Goal: Browse casually: Explore the website without a specific task or goal

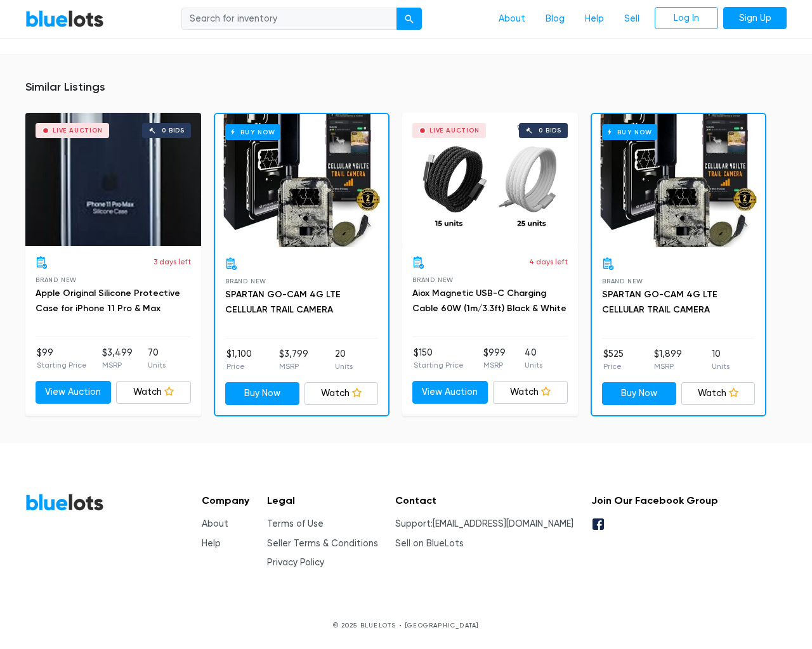
scroll to position [987, 0]
type input "the"
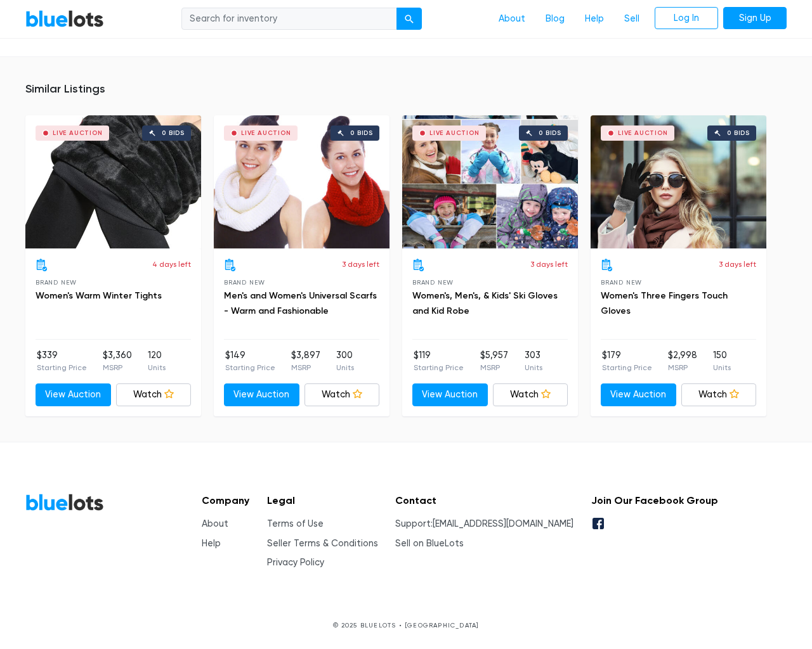
scroll to position [847, 0]
type input "the"
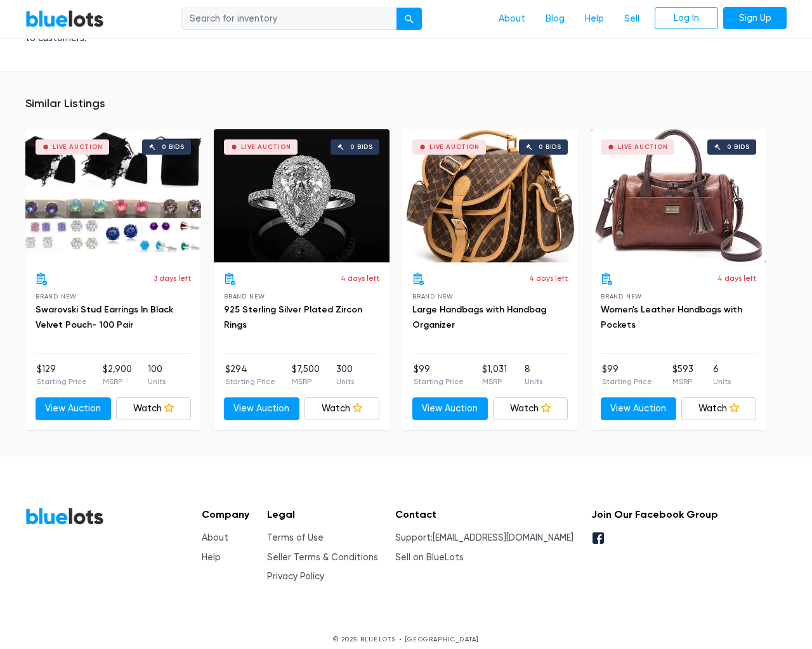
scroll to position [902, 0]
type input "the"
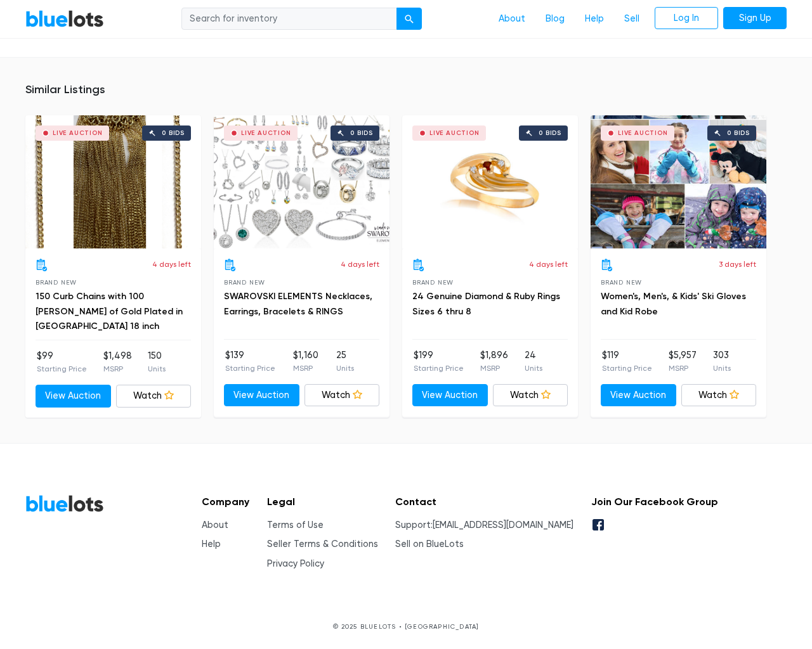
scroll to position [858, 0]
type input "the"
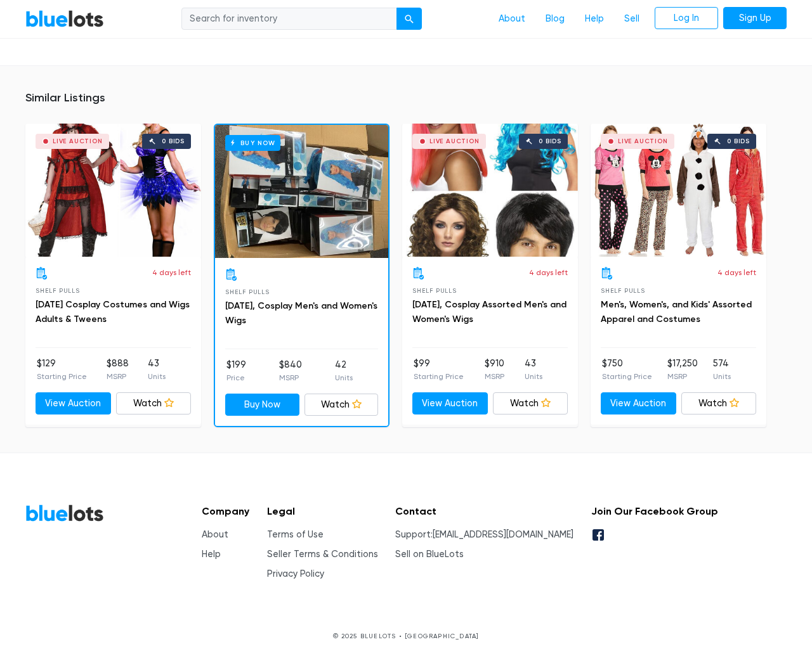
scroll to position [1202, 0]
type input "the"
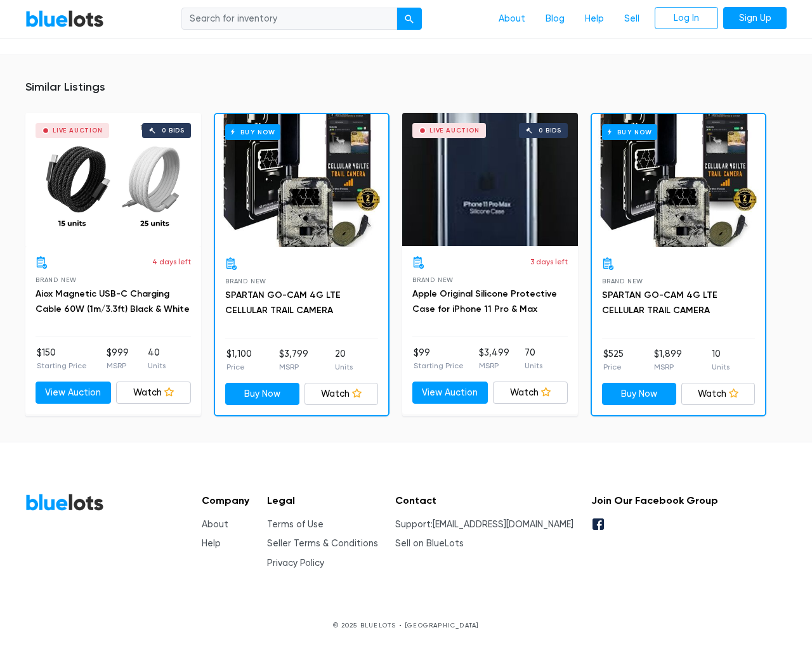
scroll to position [920, 0]
type input "the"
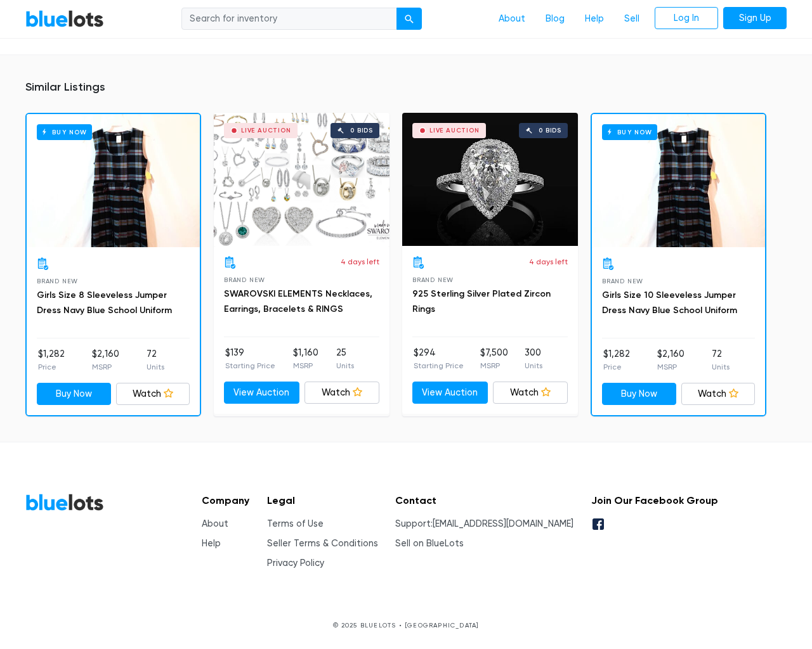
scroll to position [892, 0]
type input "the"
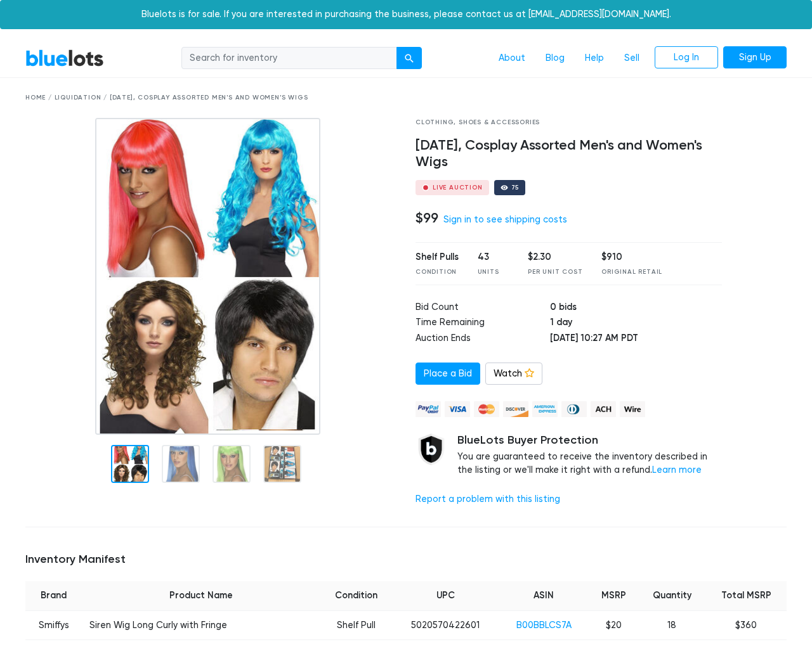
scroll to position [970, 0]
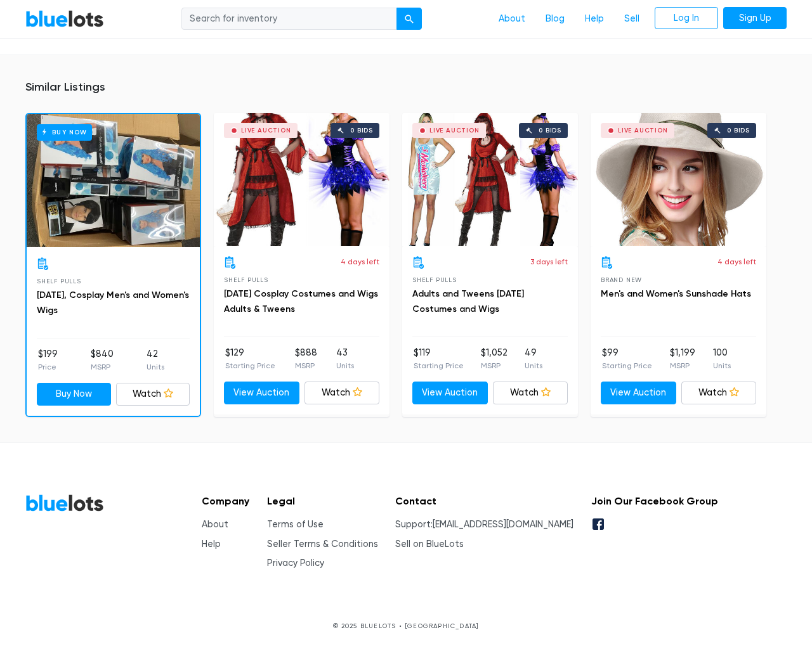
type input "the"
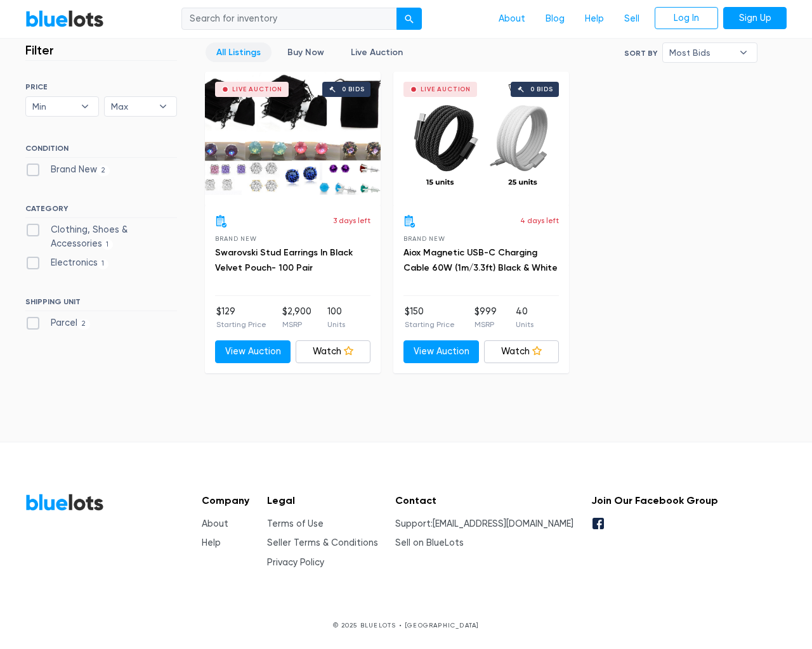
scroll to position [351, 0]
type input "the"
type input "[EMAIL_ADDRESS][DOMAIN_NAME]"
type input "e"
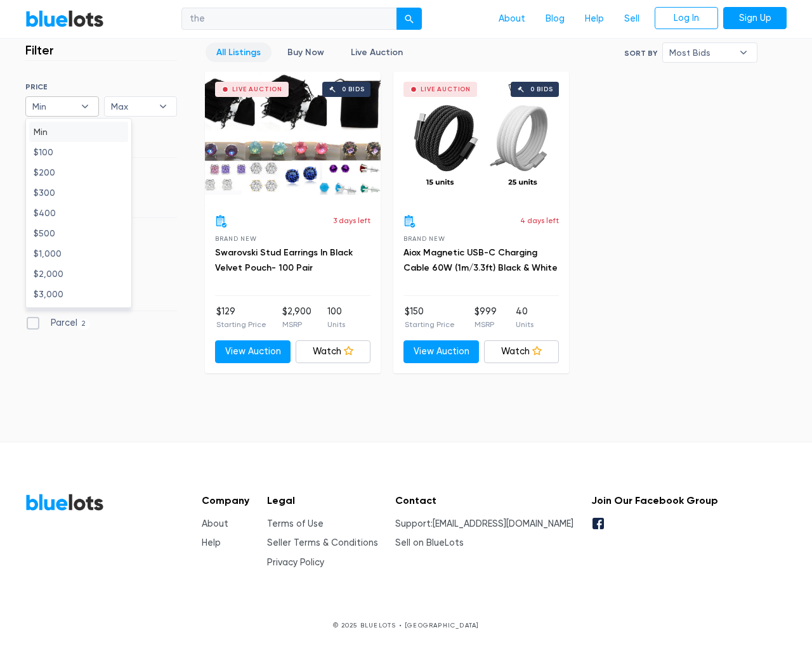
type input "e"
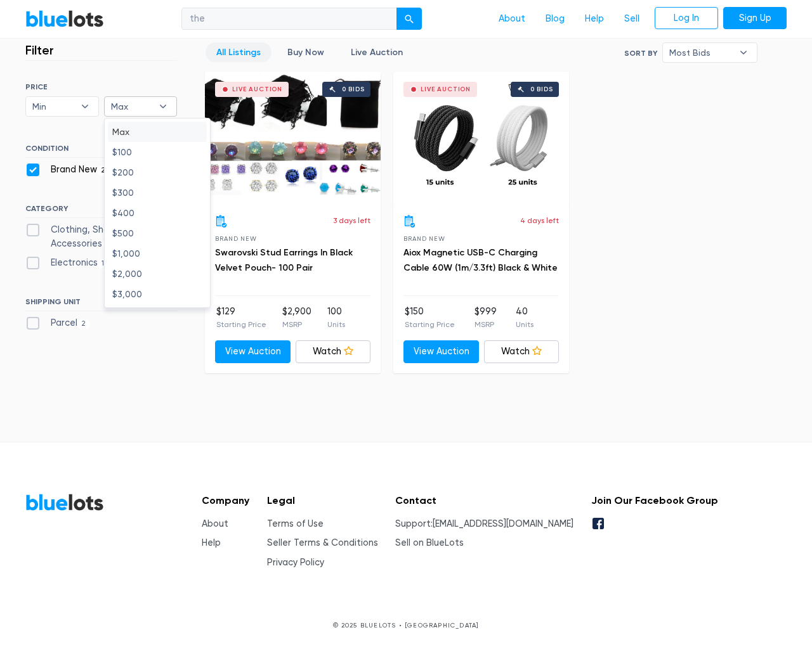
checkbox New"] "false"
type input "e"
checkbox Accessories"] "false"
checkbox input "false"
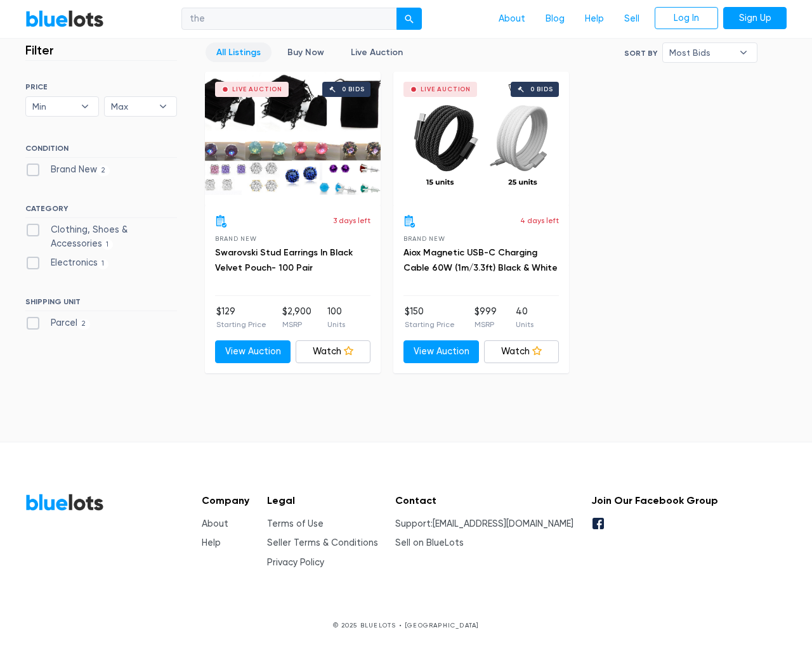
type input "e"
select select "10000"
select select "50000"
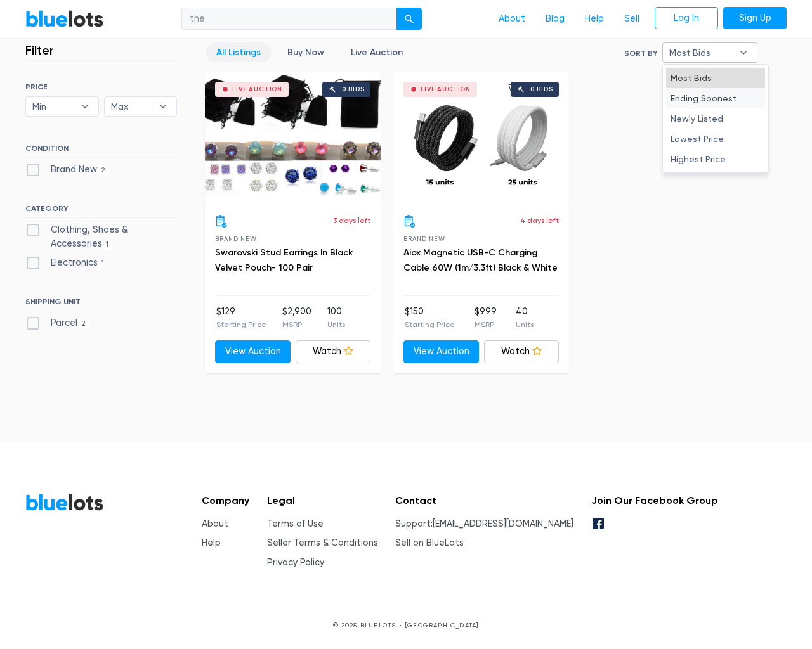
select select "ending_soonest"
select select "50000"
select select "lowest_price"
select select "300000"
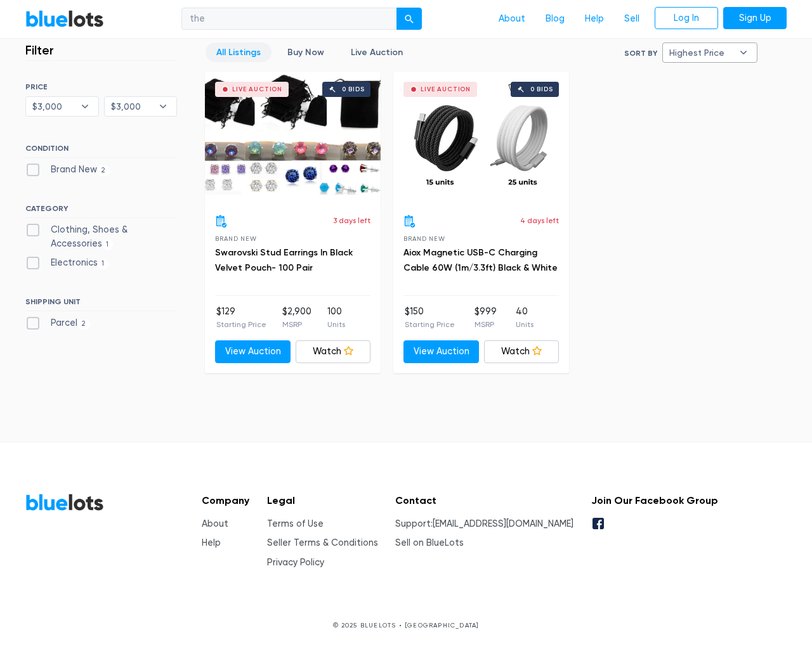
select select "highest_price"
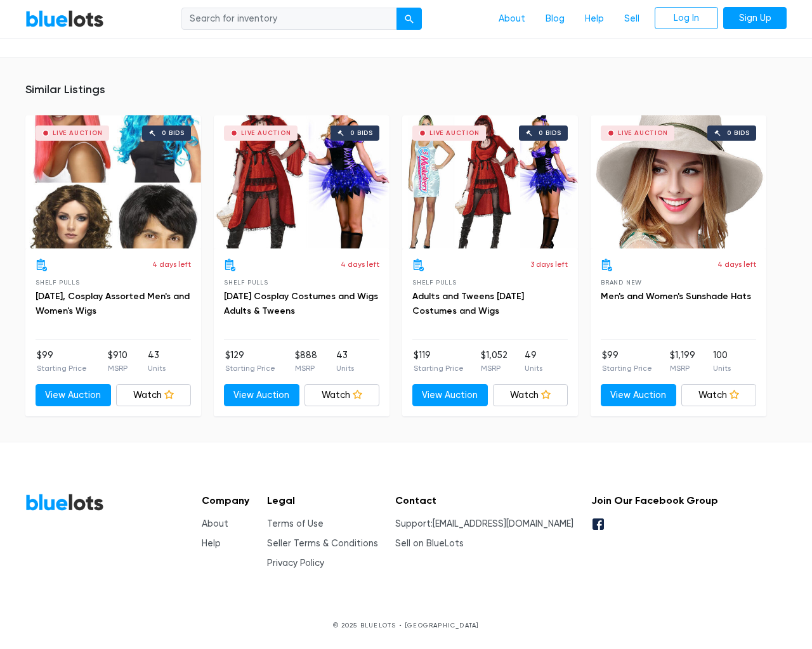
scroll to position [800, 0]
type input "the"
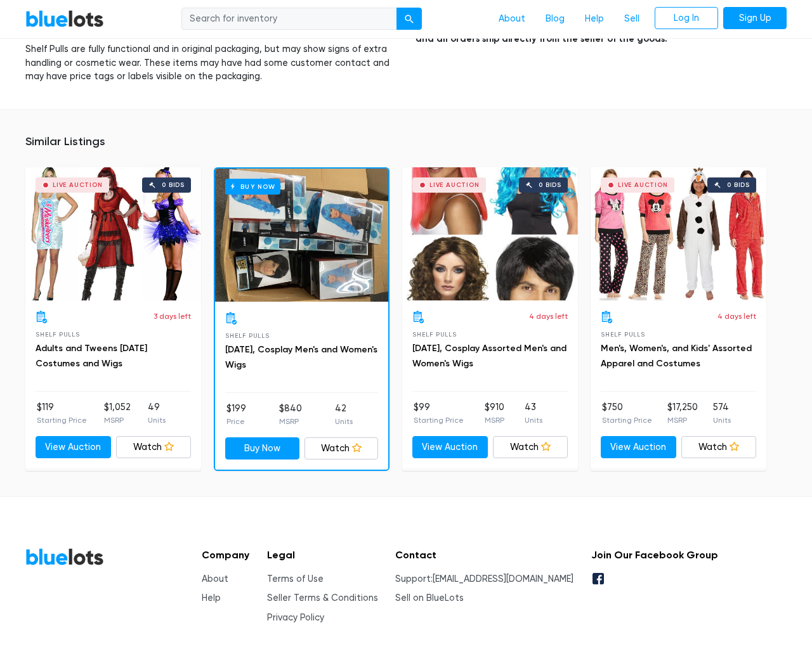
scroll to position [1245, 0]
type input "the"
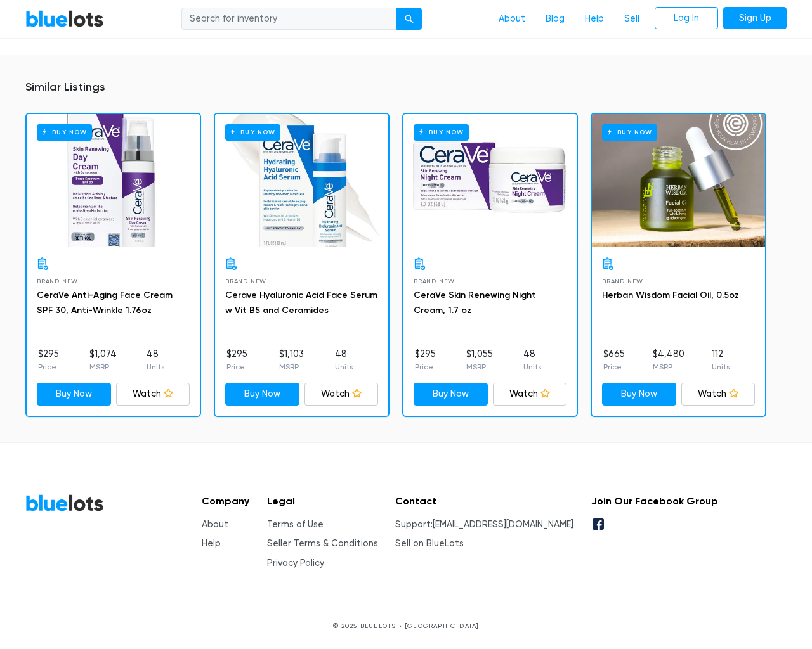
scroll to position [932, 0]
type input "the"
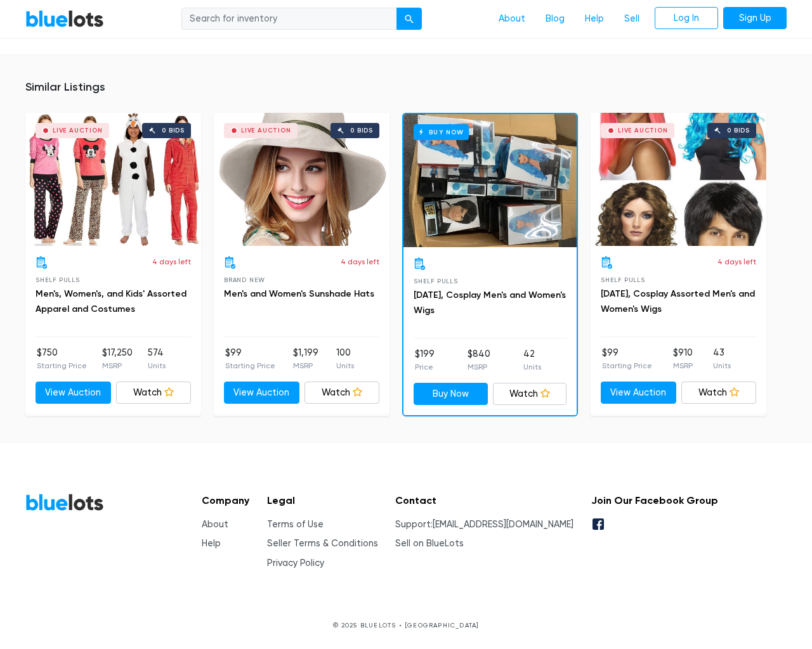
scroll to position [1459, 0]
type input "the"
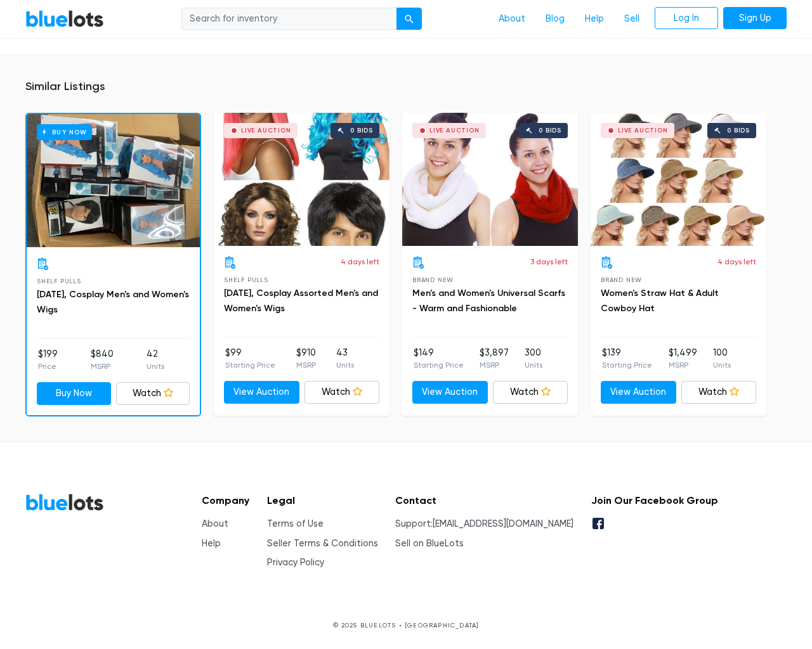
scroll to position [822, 0]
type input "the"
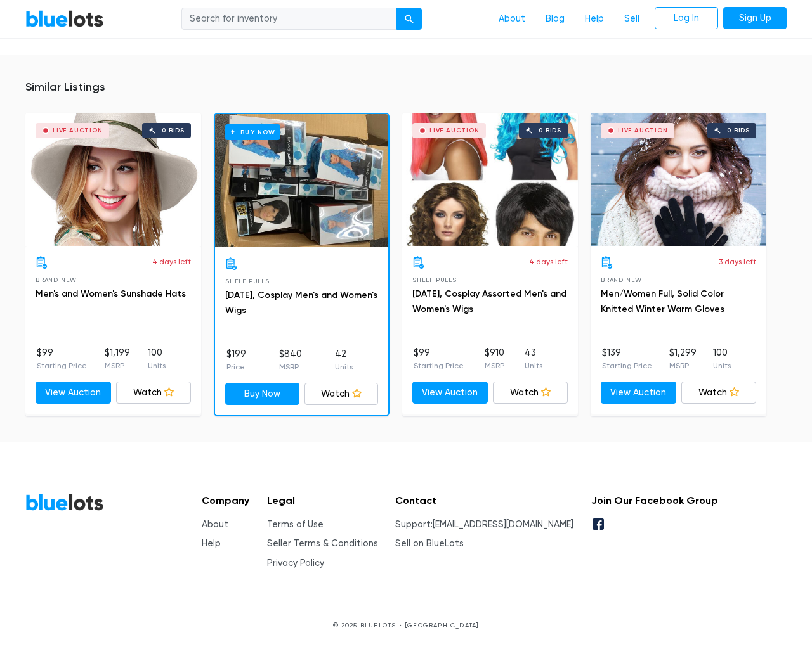
scroll to position [1052, 0]
type input "the"
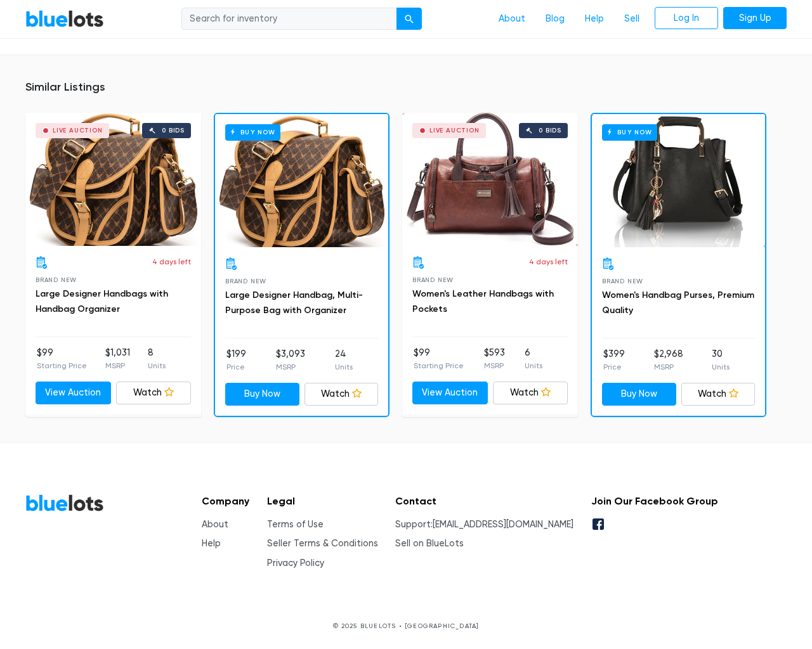
scroll to position [847, 0]
type input "the"
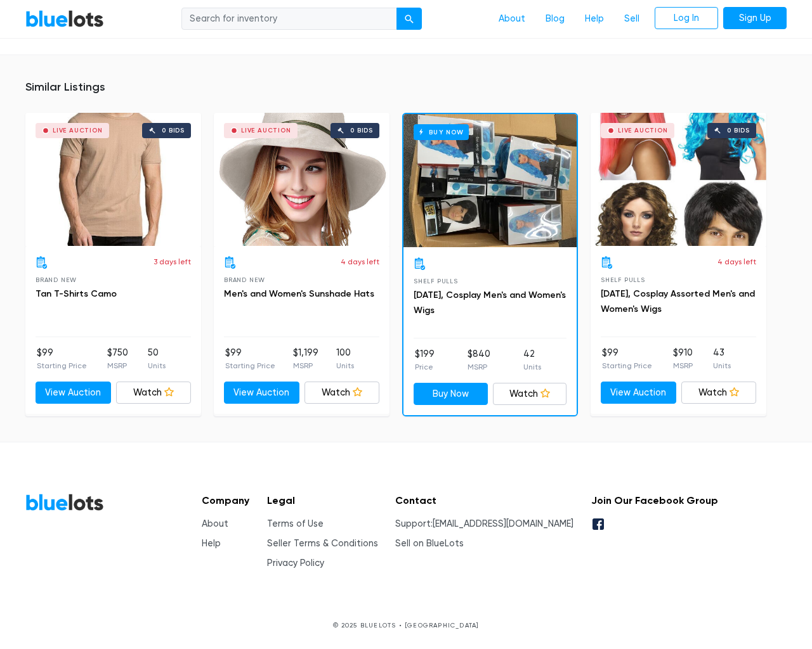
scroll to position [795, 0]
type input "the"
type input "[EMAIL_ADDRESS][DOMAIN_NAME]"
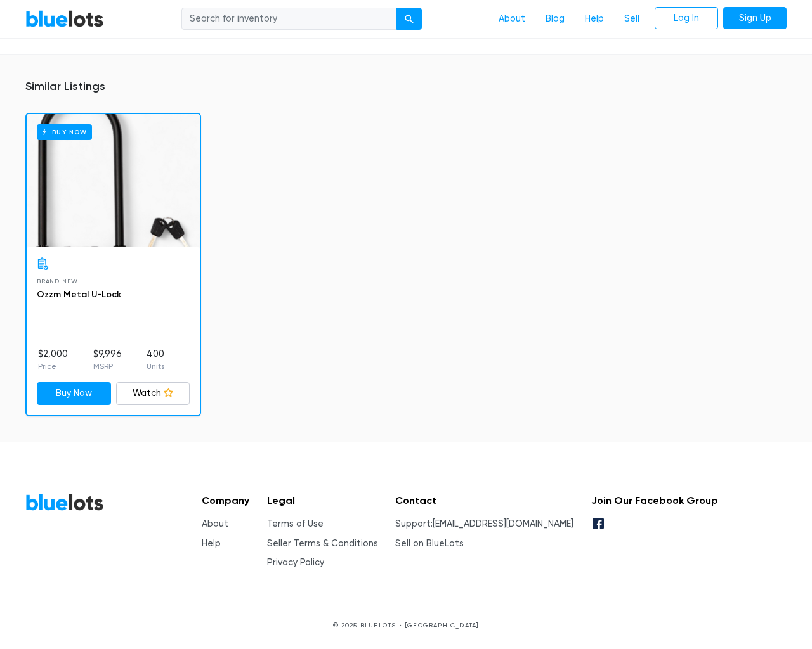
scroll to position [809, 0]
type input "the"
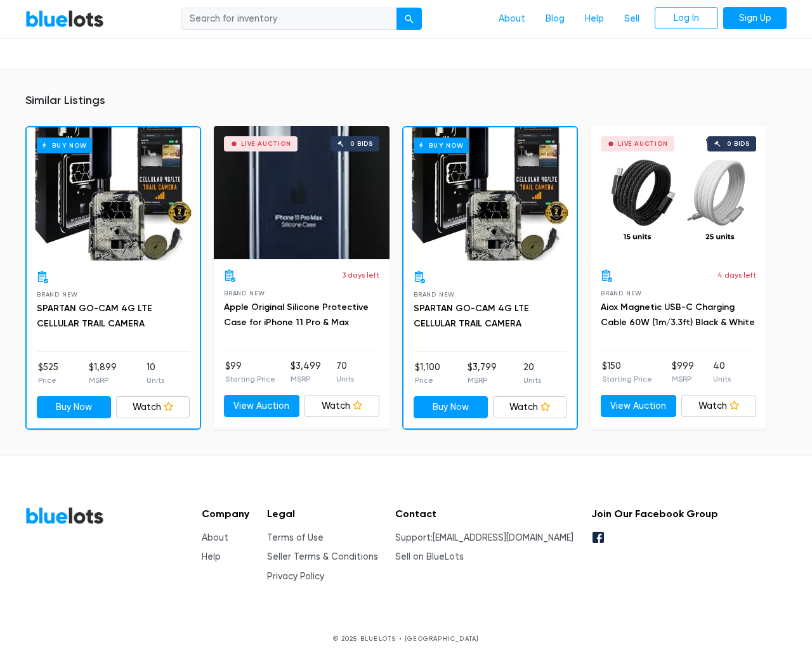
scroll to position [919, 0]
type input "the"
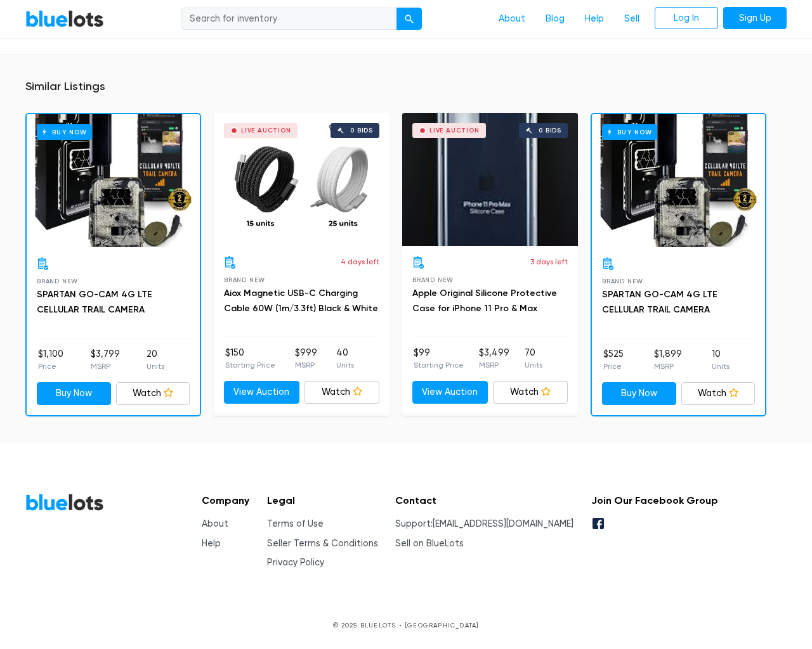
scroll to position [919, 0]
type input "the"
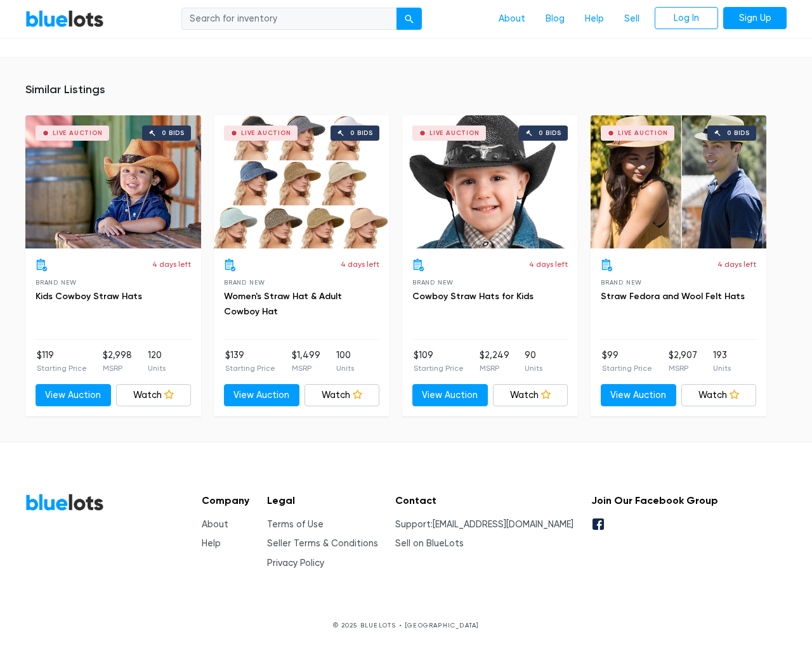
scroll to position [985, 0]
type input "the"
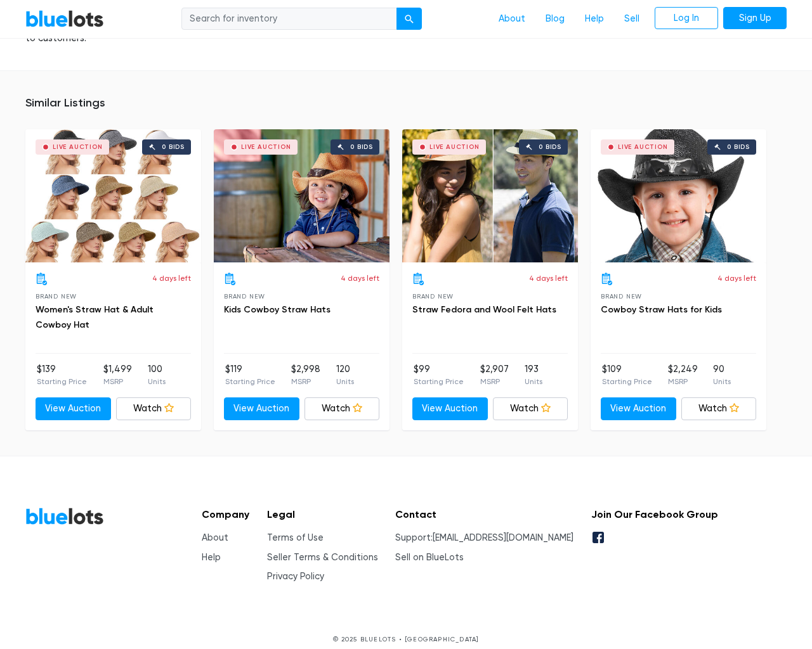
scroll to position [1755, 0]
type input "the"
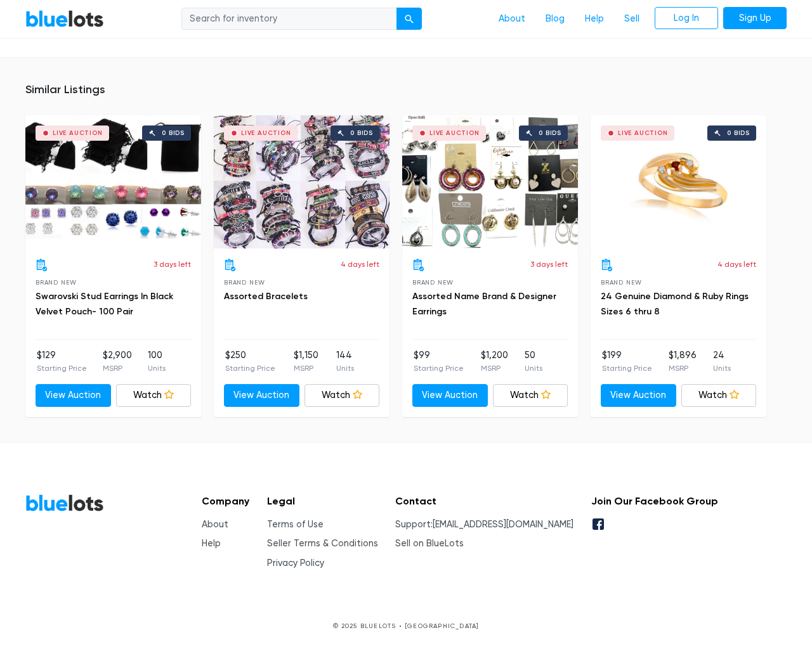
scroll to position [977, 0]
type input "the"
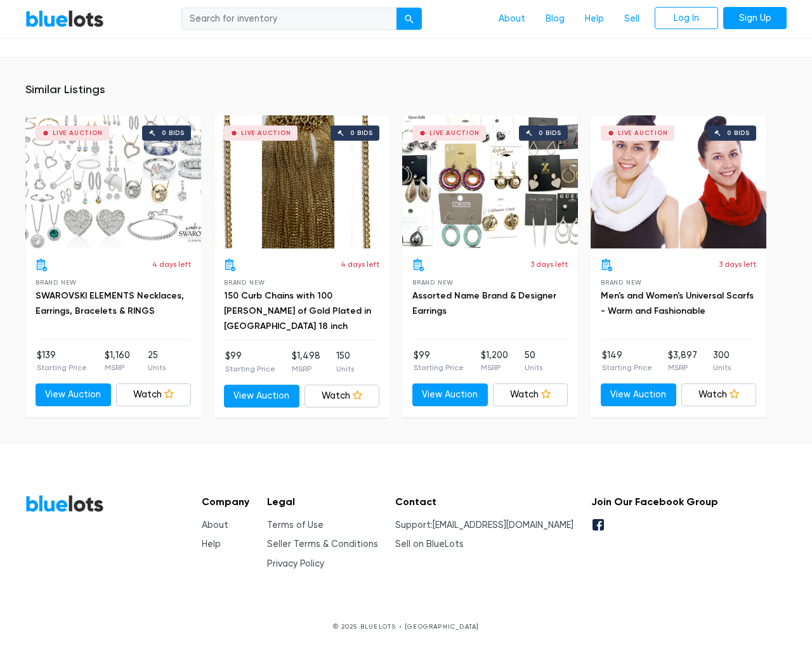
scroll to position [874, 0]
type input "the"
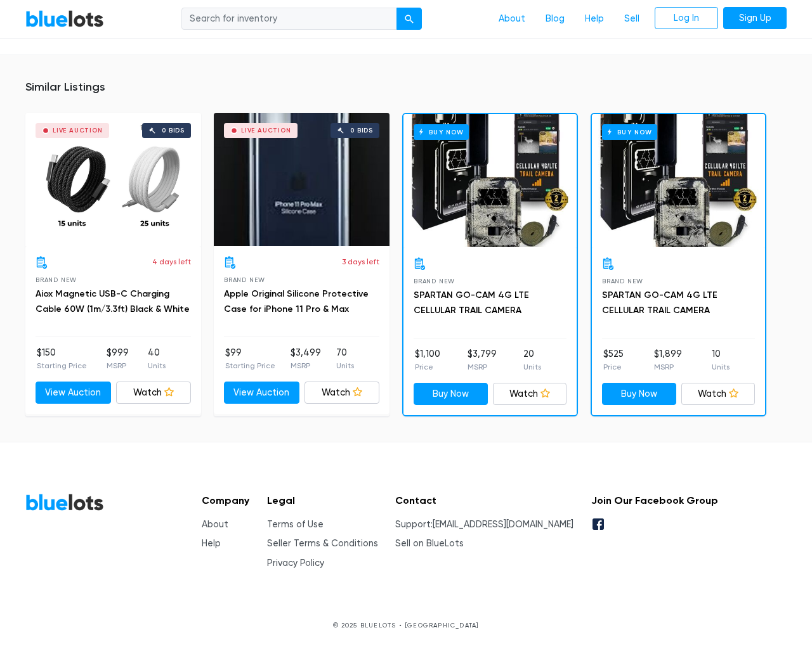
scroll to position [920, 0]
type input "the"
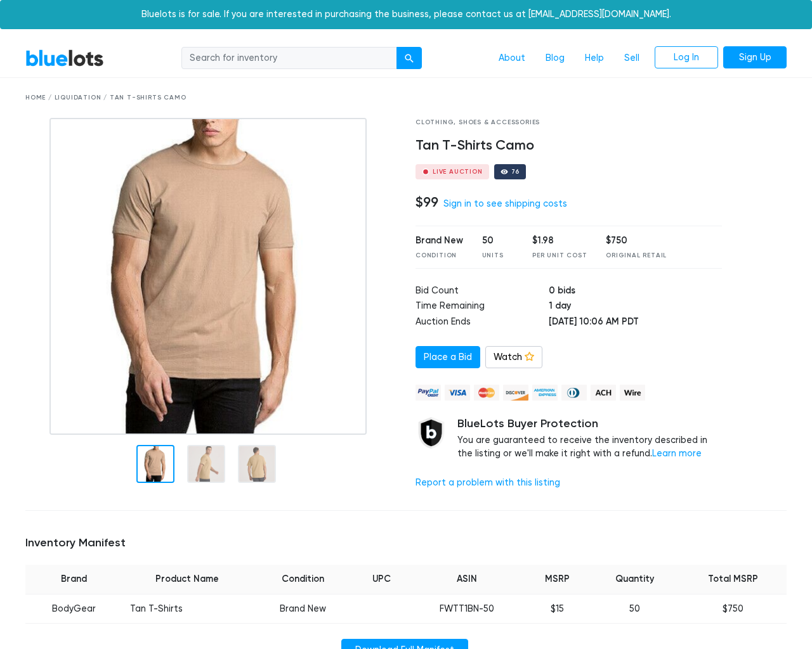
scroll to position [803, 0]
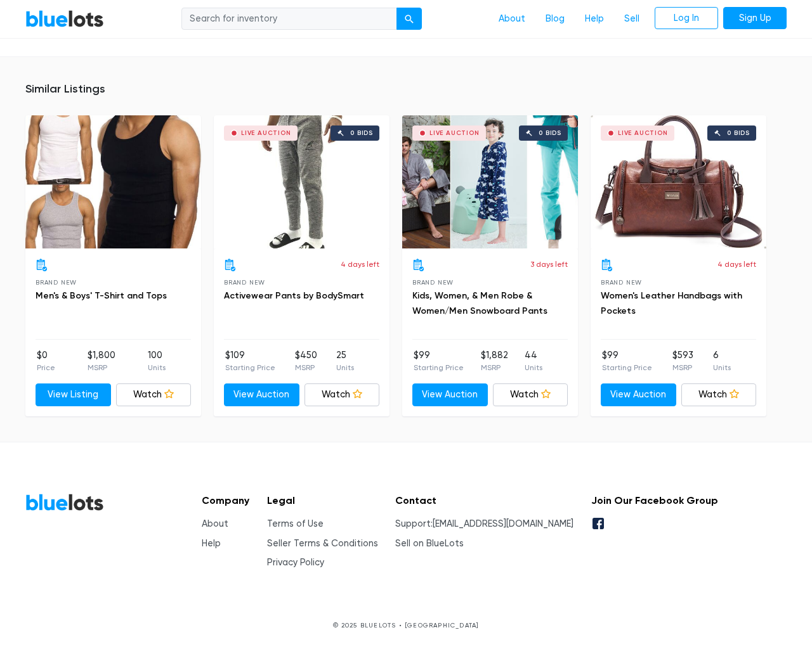
type input "the"
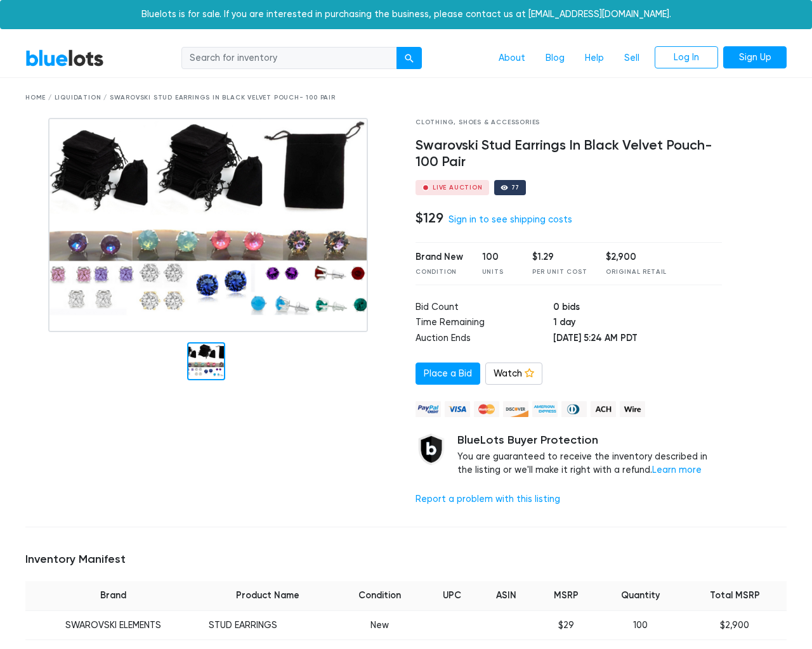
scroll to position [874, 0]
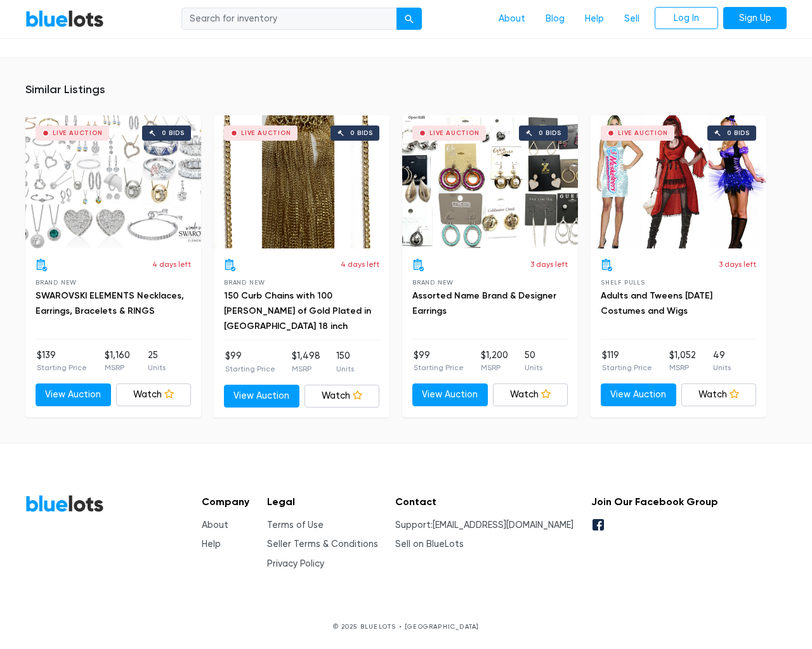
type input "the"
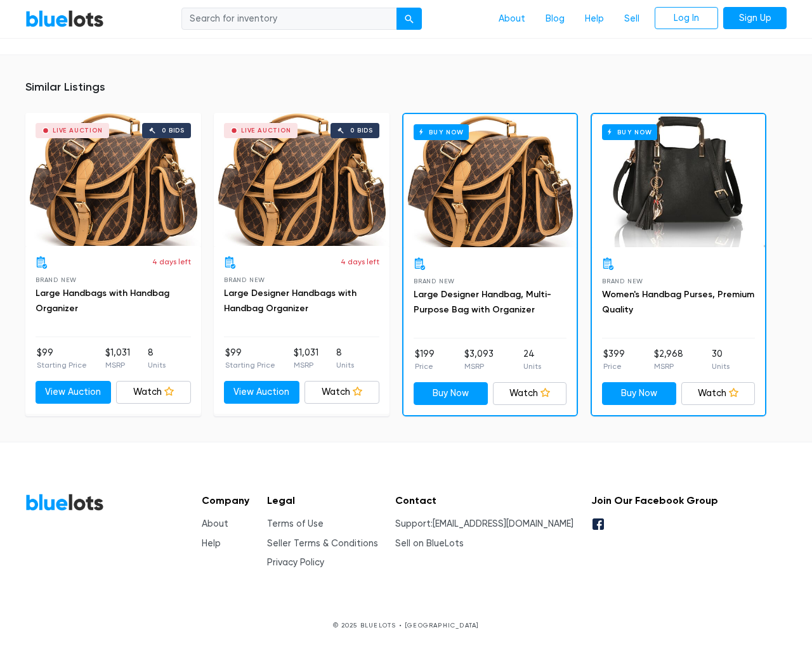
scroll to position [833, 0]
type input "the"
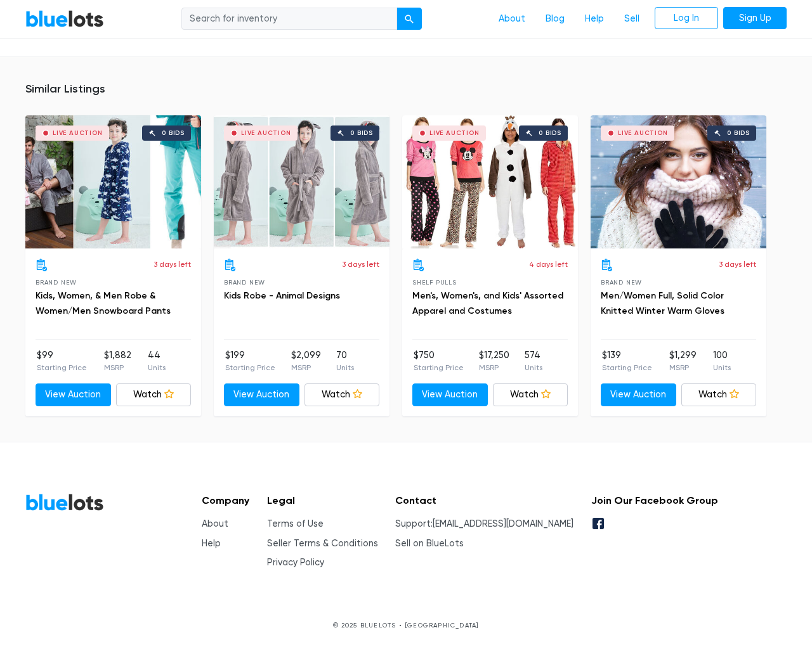
scroll to position [3786, 0]
type input "the"
type input "testing@example.com"
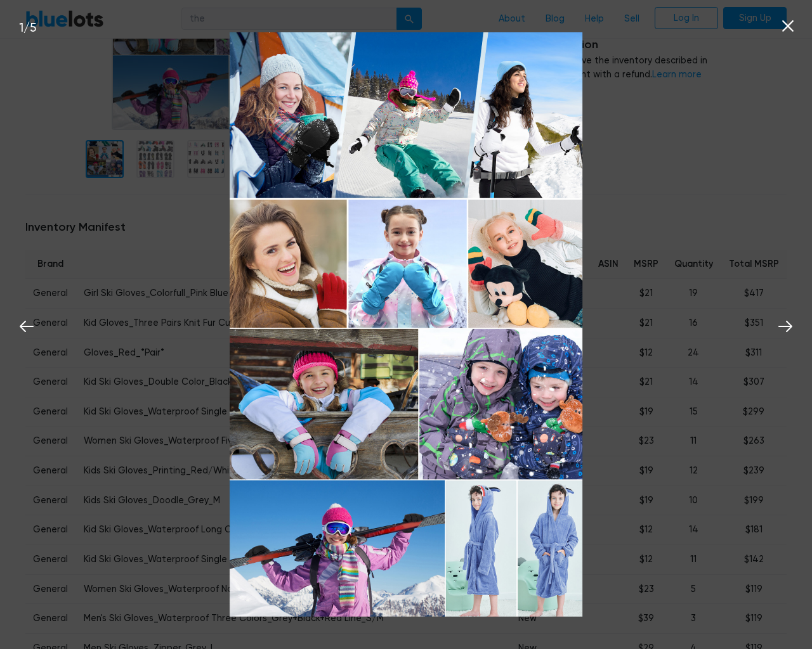
scroll to position [3786, 0]
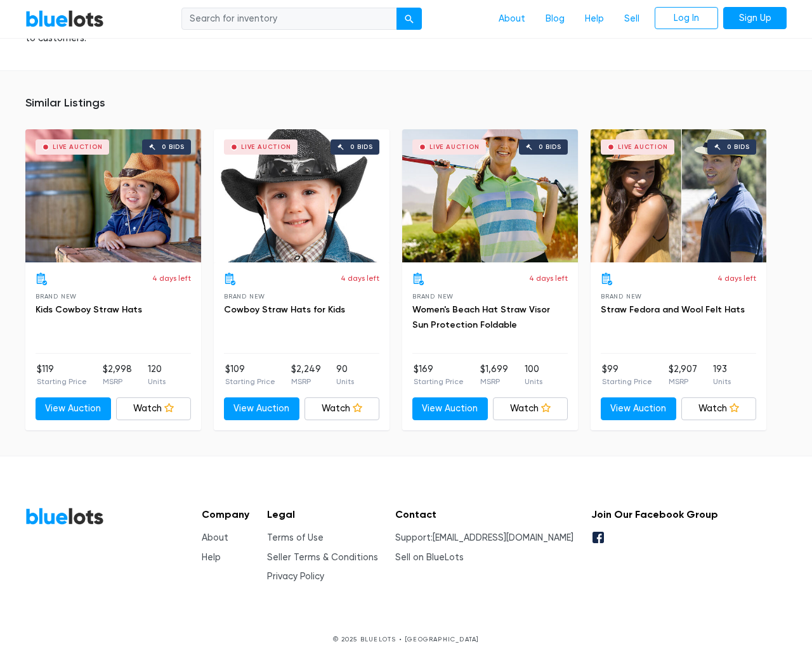
scroll to position [1316, 0]
type input "the"
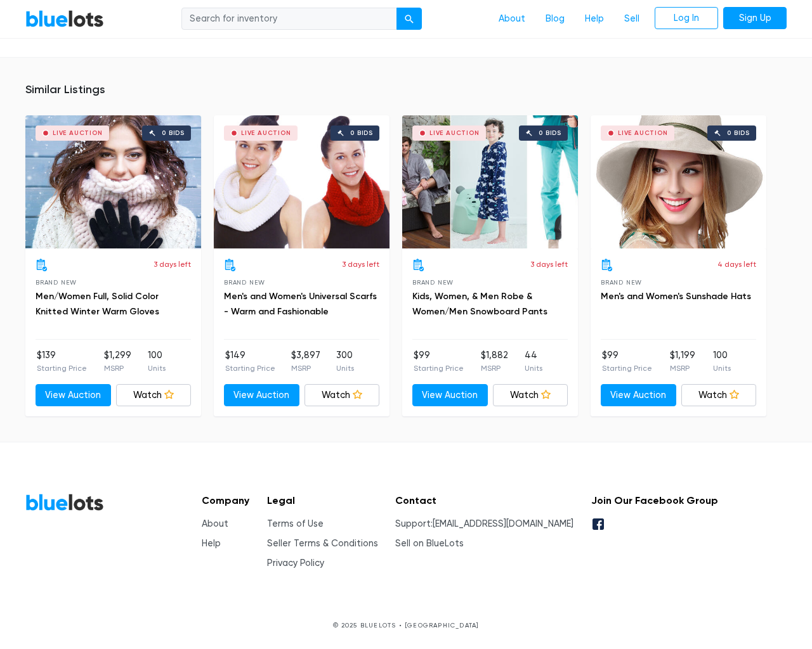
scroll to position [906, 0]
type input "the"
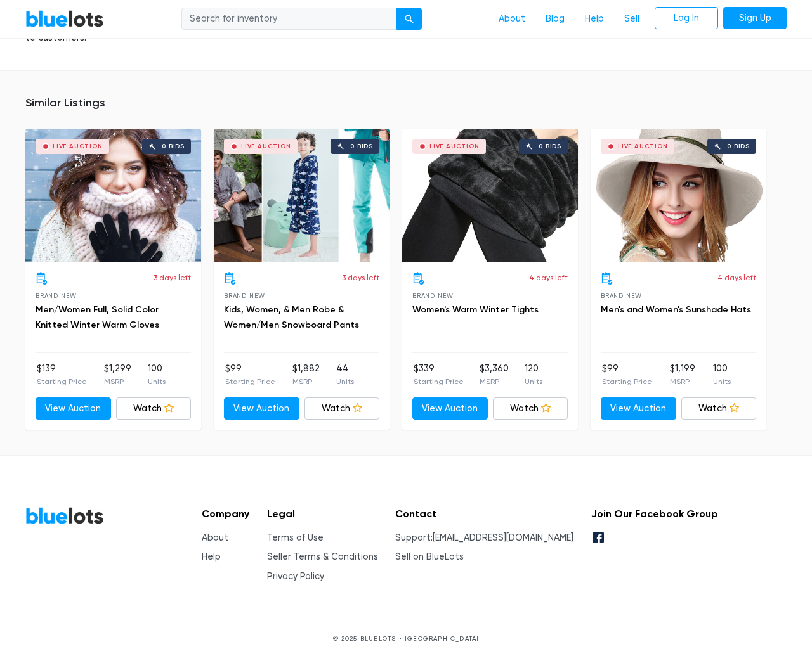
scroll to position [956, 0]
type input "the"
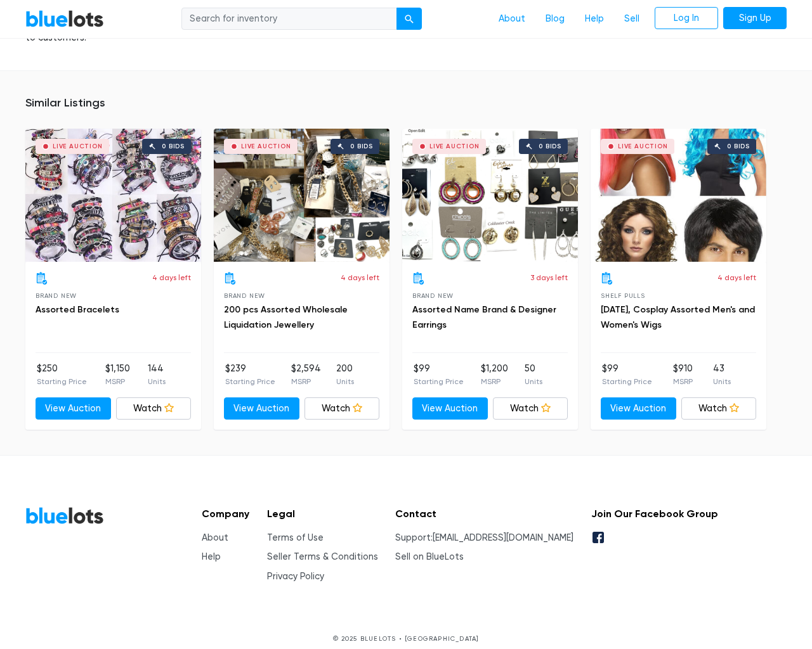
scroll to position [866, 0]
type input "the"
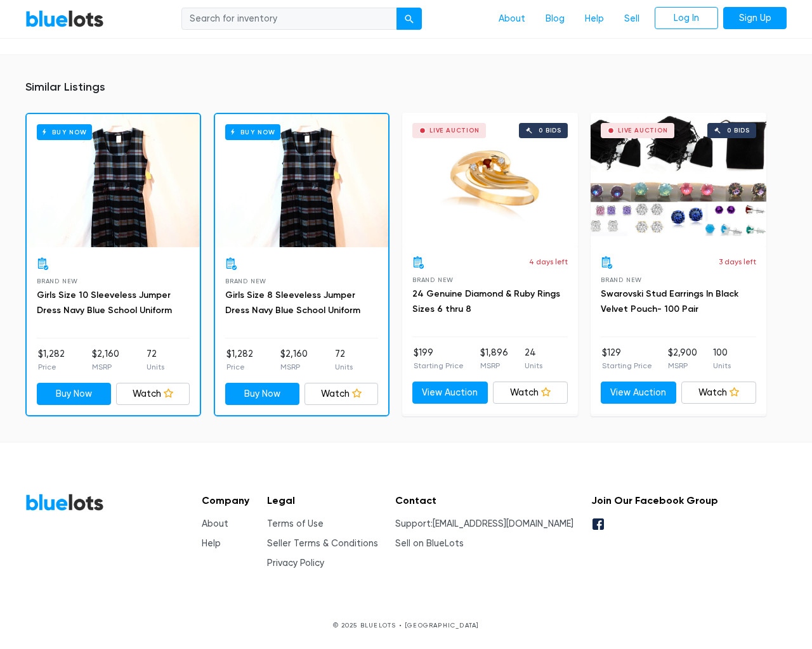
scroll to position [795, 0]
type input "the"
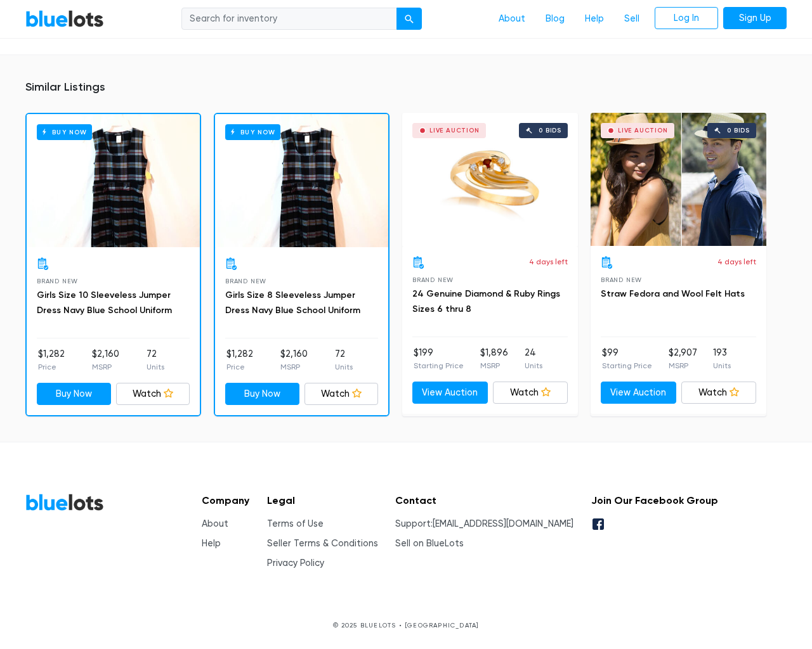
scroll to position [795, 0]
type input "the"
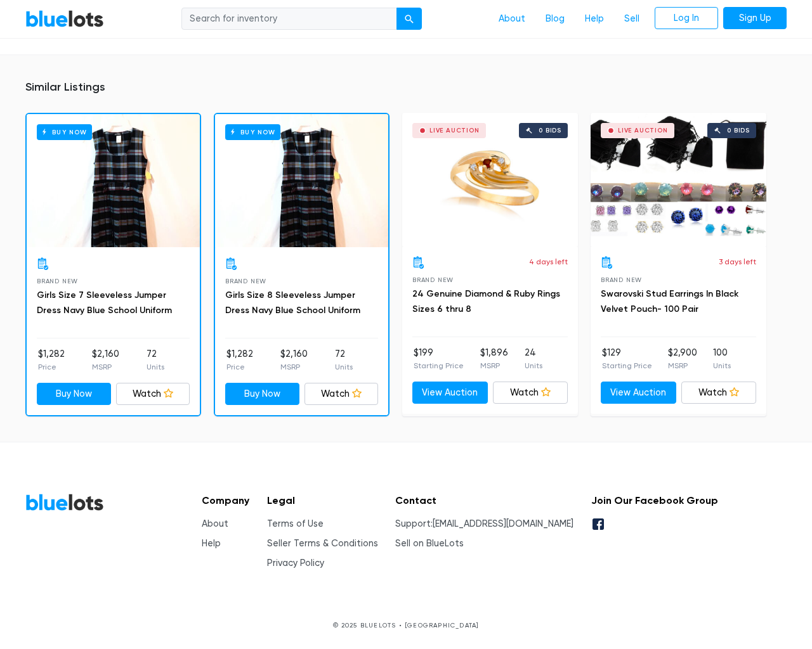
scroll to position [795, 0]
type input "the"
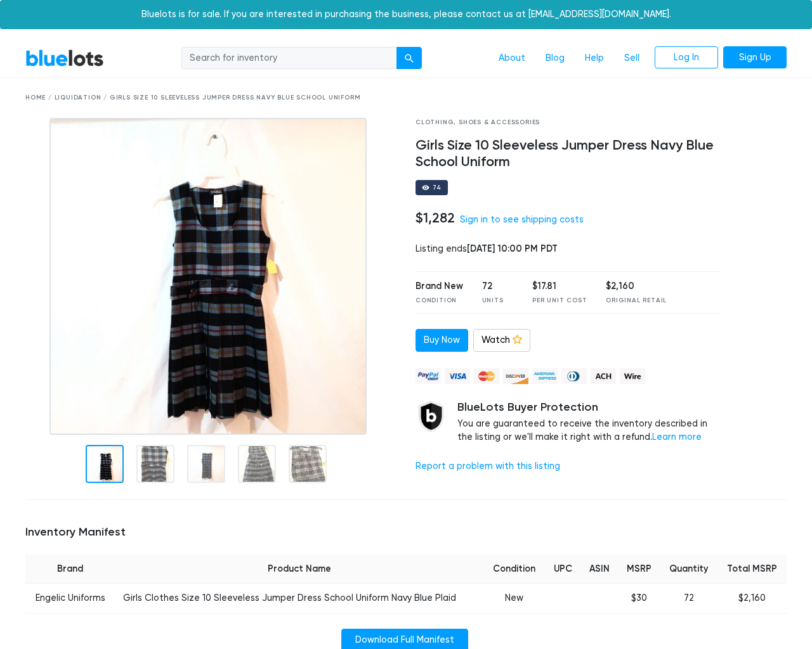
scroll to position [795, 0]
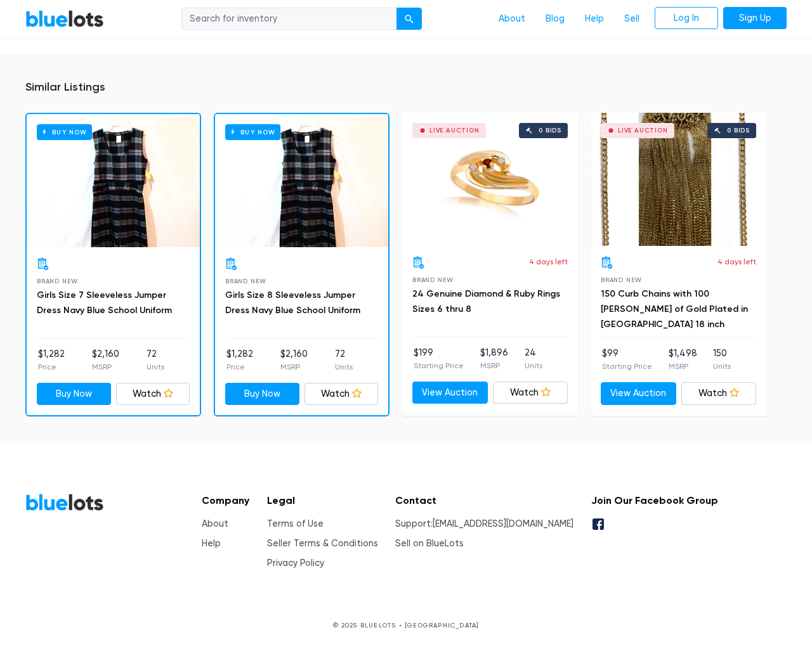
type input "the"
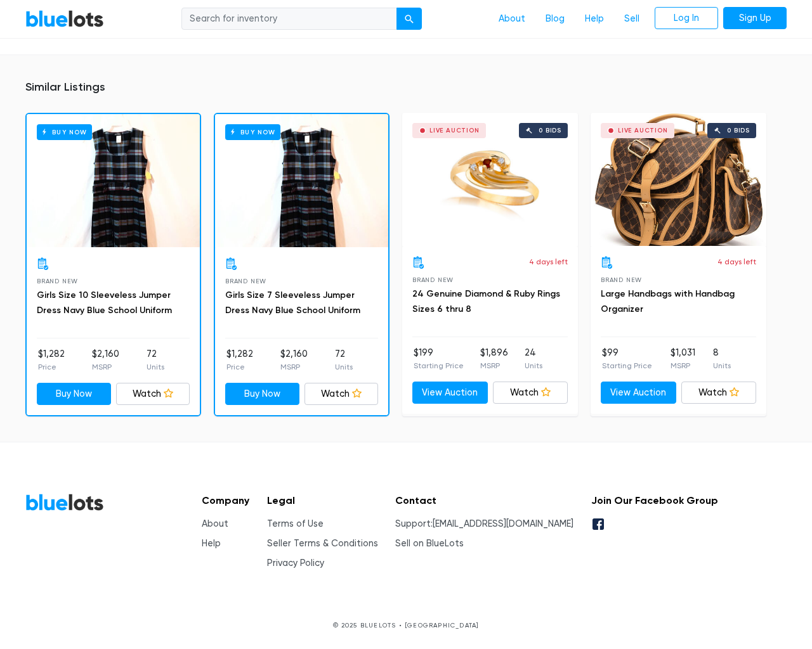
scroll to position [795, 0]
type input "the"
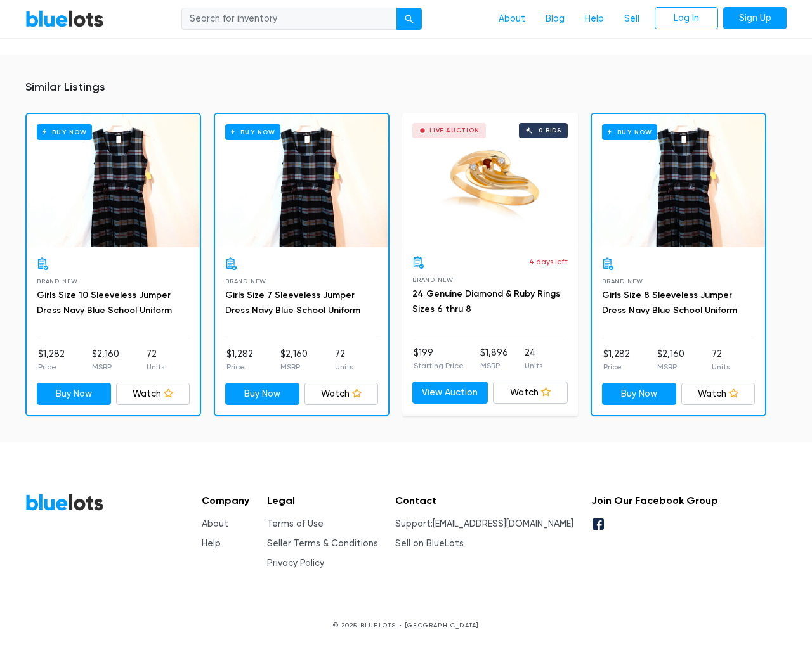
scroll to position [795, 0]
type input "the"
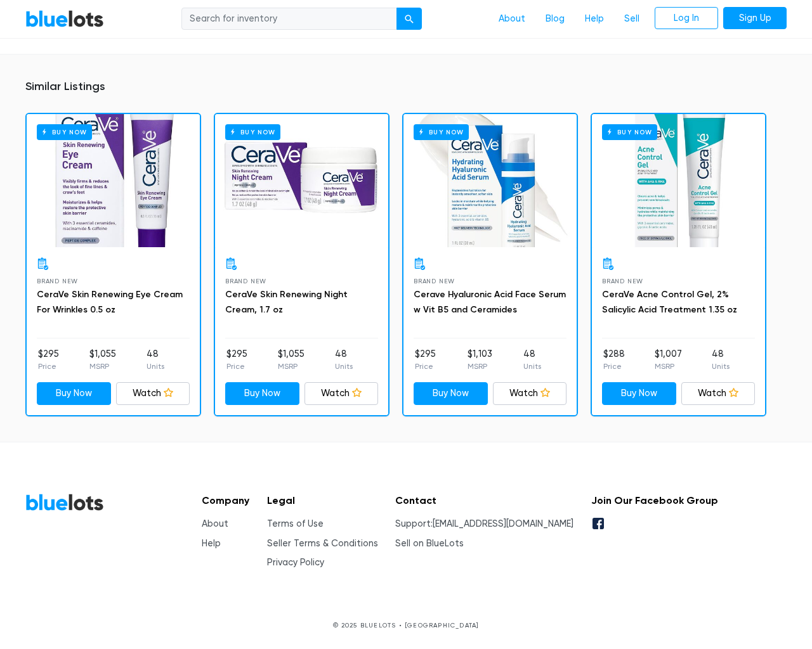
scroll to position [850, 0]
type input "the"
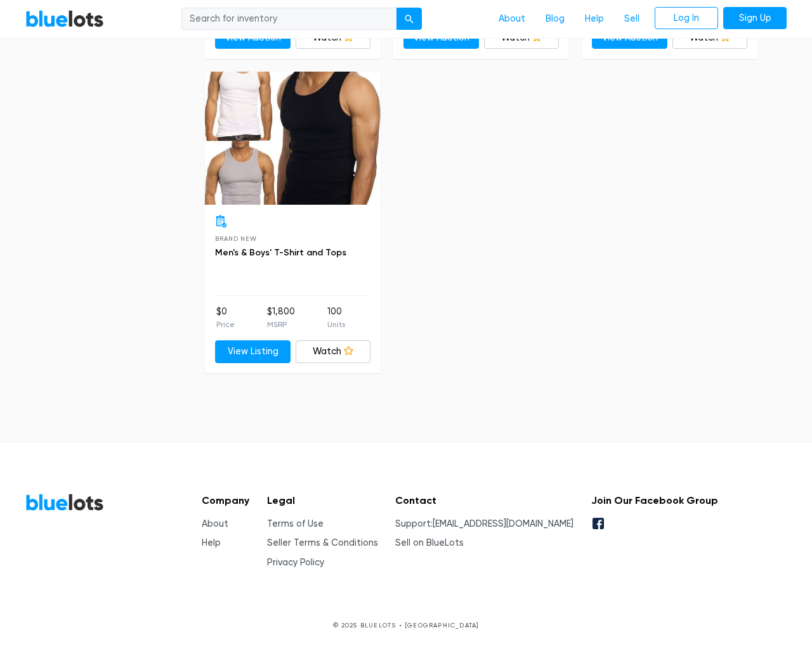
scroll to position [4762, 0]
type input "the"
type input "testing@example.com"
type input "e"
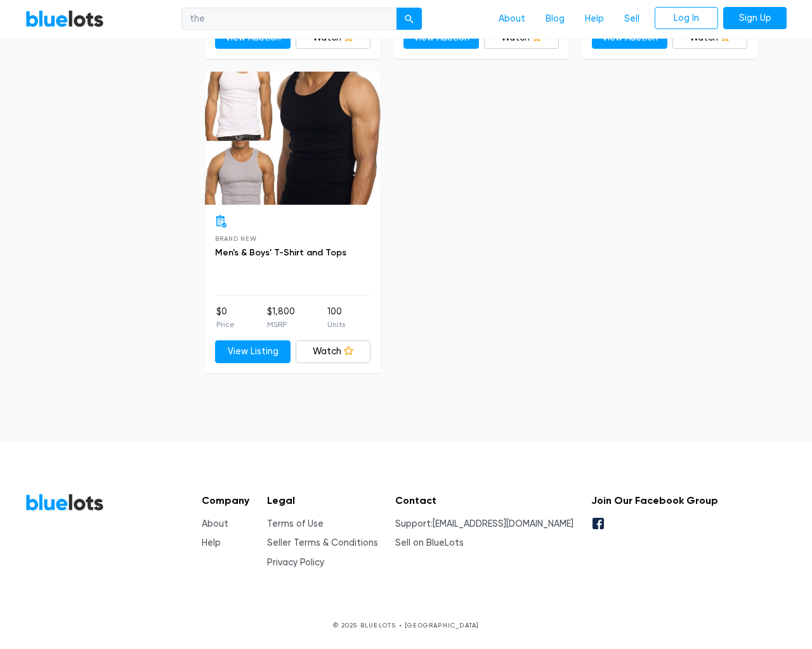
type input "e"
checkbox New"] "false"
type input "e"
checkbox Pulls"] "false"
checkbox Accessories"] "false"
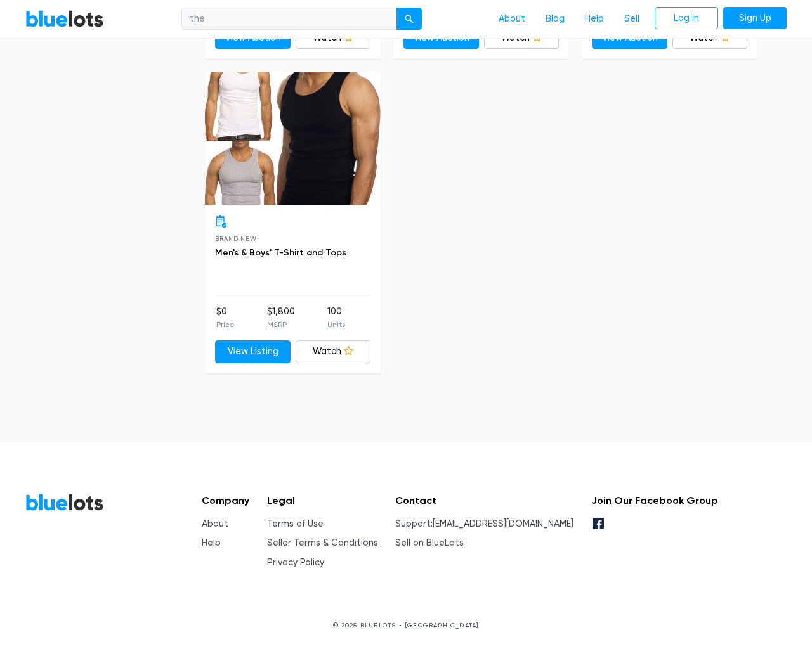
checkbox input "false"
checkbox Merchandise"] "false"
checkbox Beauty"] "false"
checkbox input "false"
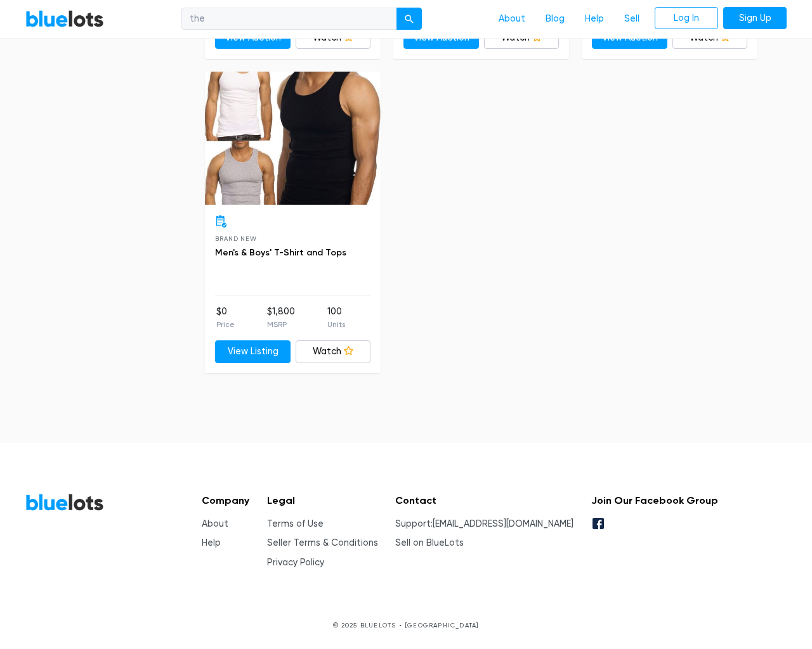
type input "e"
select select "10000"
select select "50000"
select select "10000"
select select "50000"
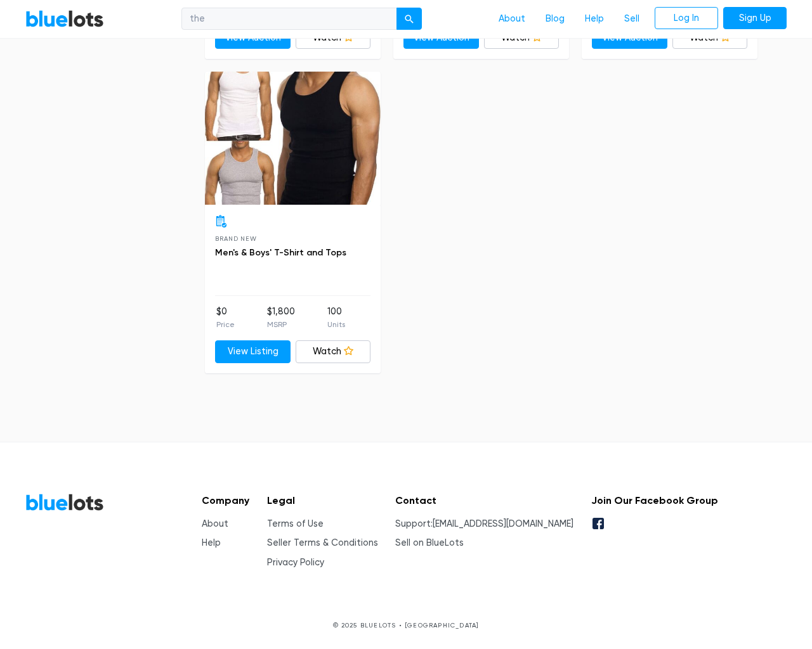
select select "50000"
select select "highest_price"
select select "300000"
select select "highest_price"
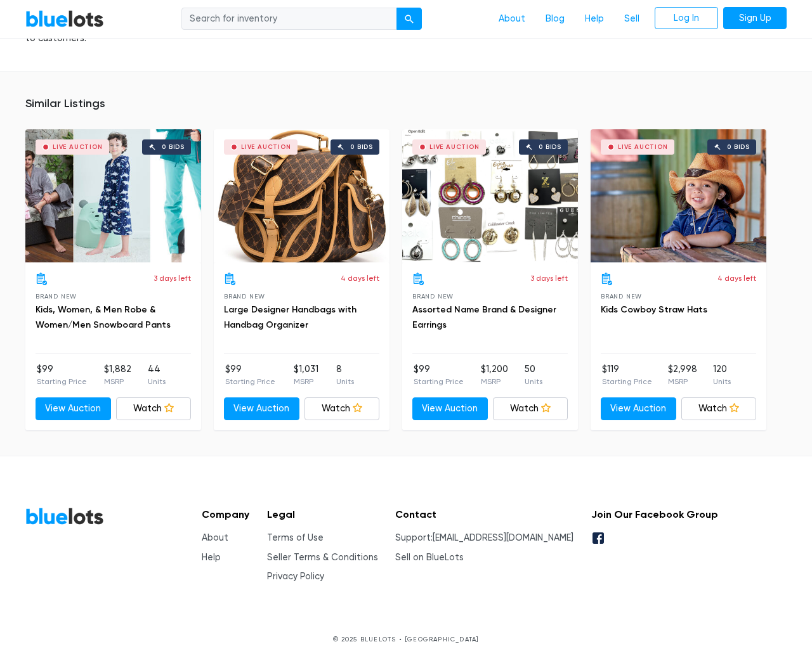
scroll to position [933, 0]
type input "the"
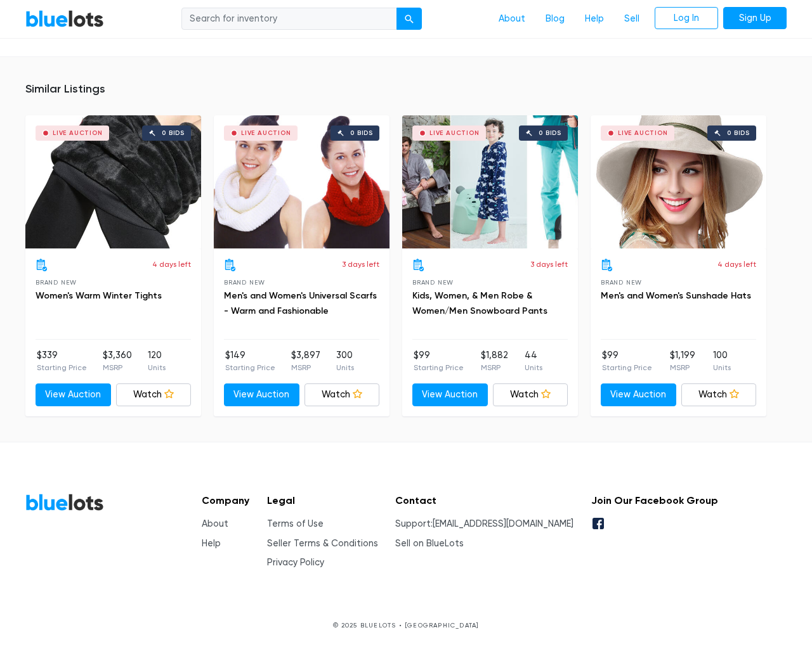
scroll to position [847, 0]
type input "the"
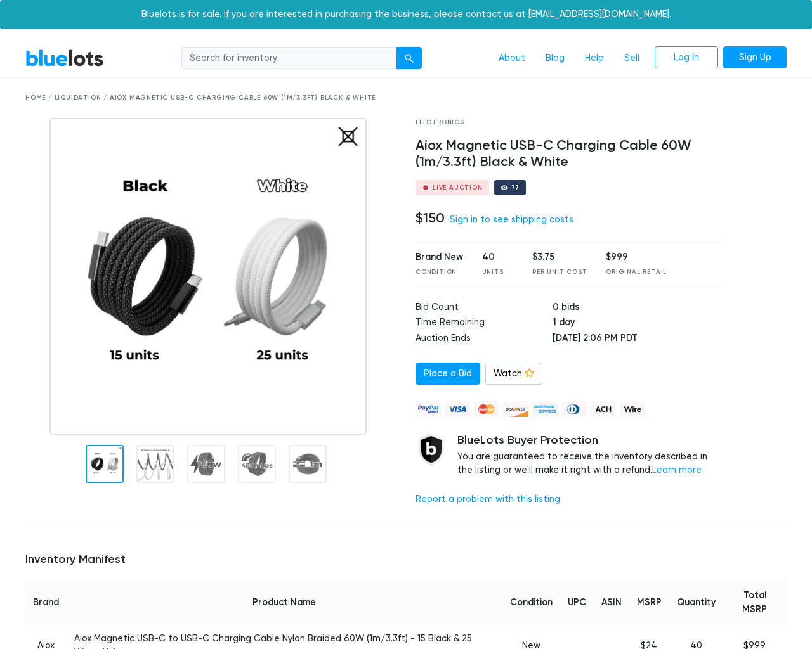
scroll to position [987, 0]
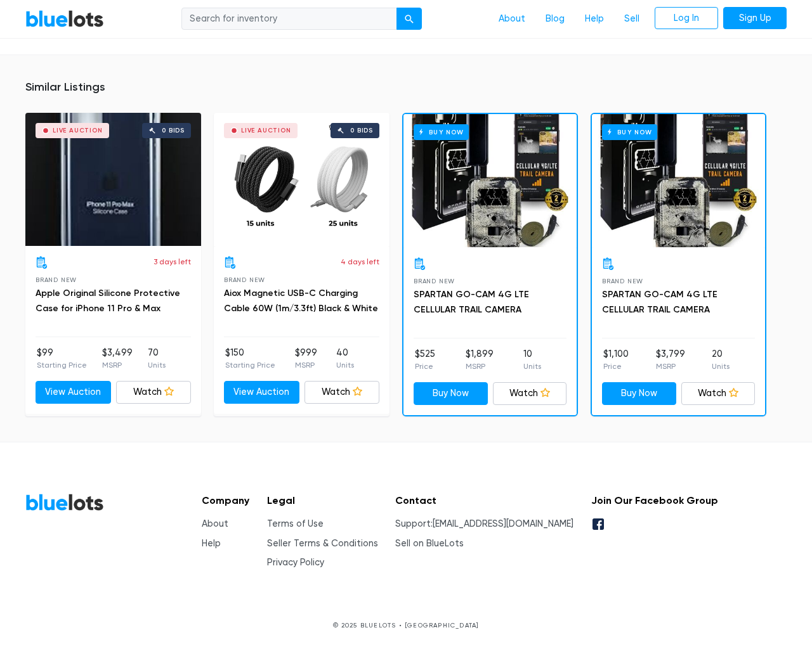
type input "the"
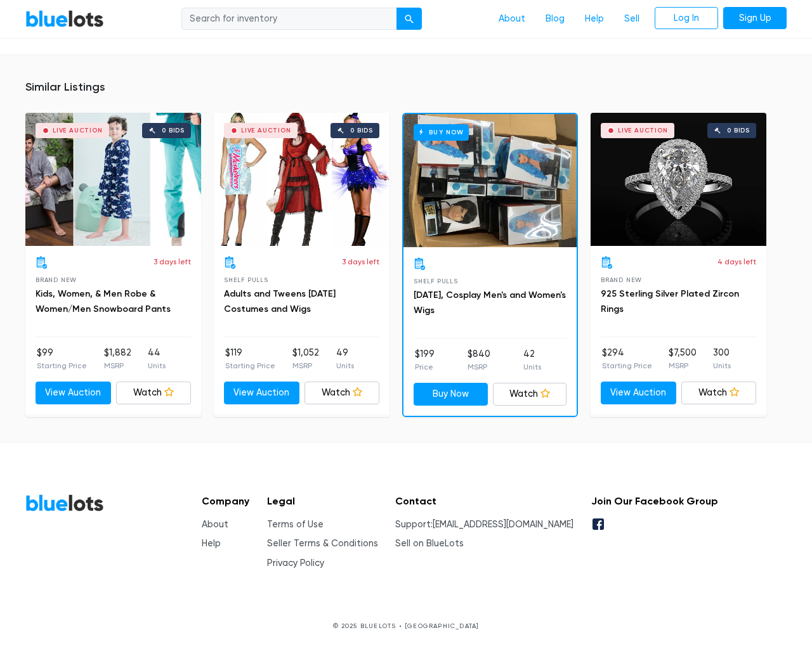
scroll to position [847, 0]
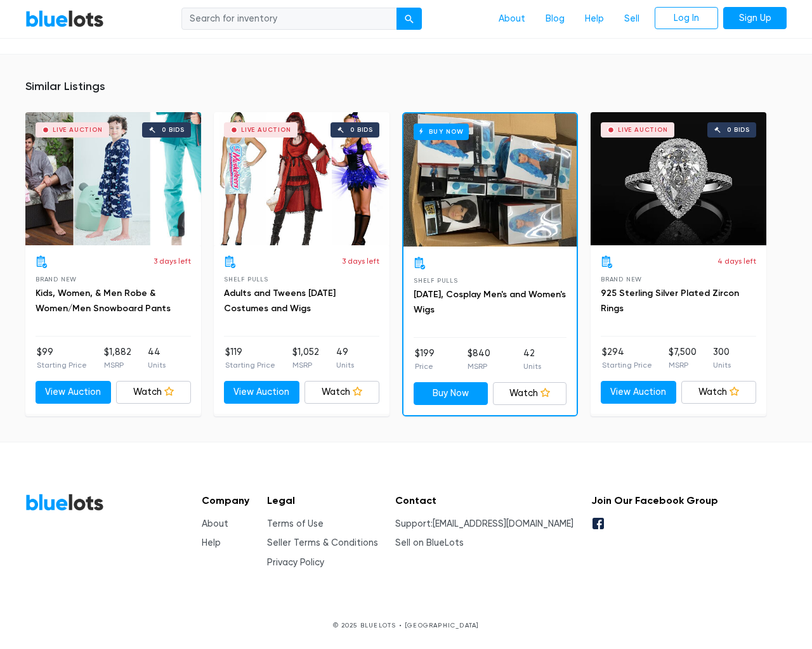
type input "the"
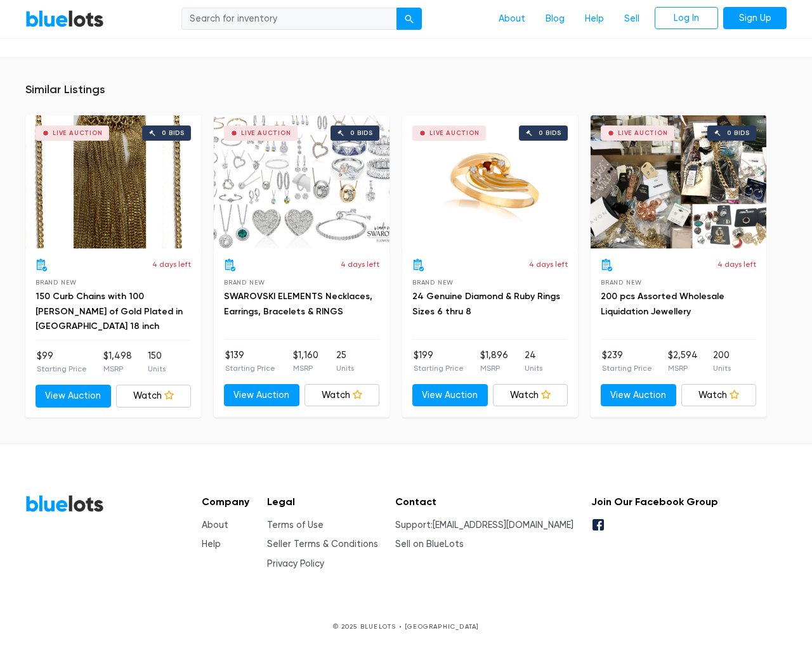
scroll to position [858, 0]
type input "the"
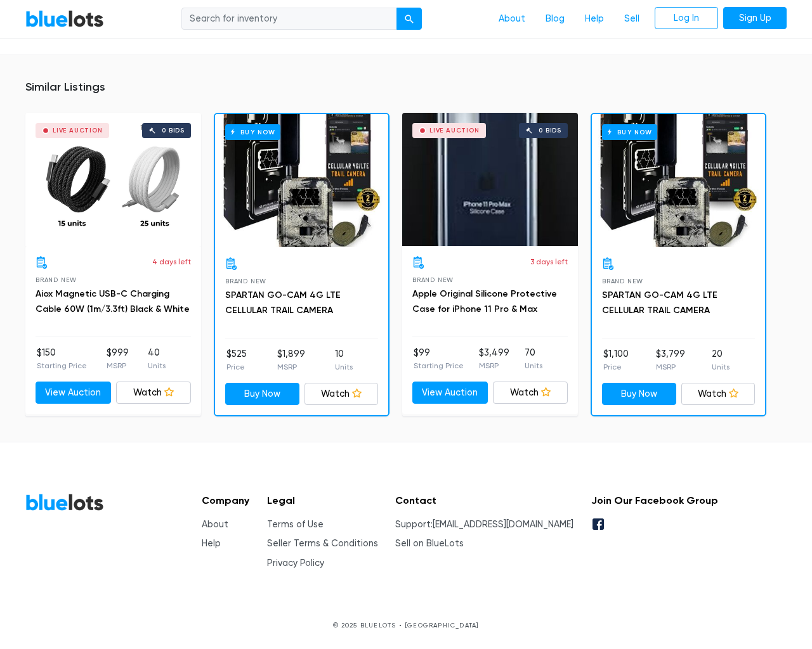
scroll to position [920, 0]
type input "the"
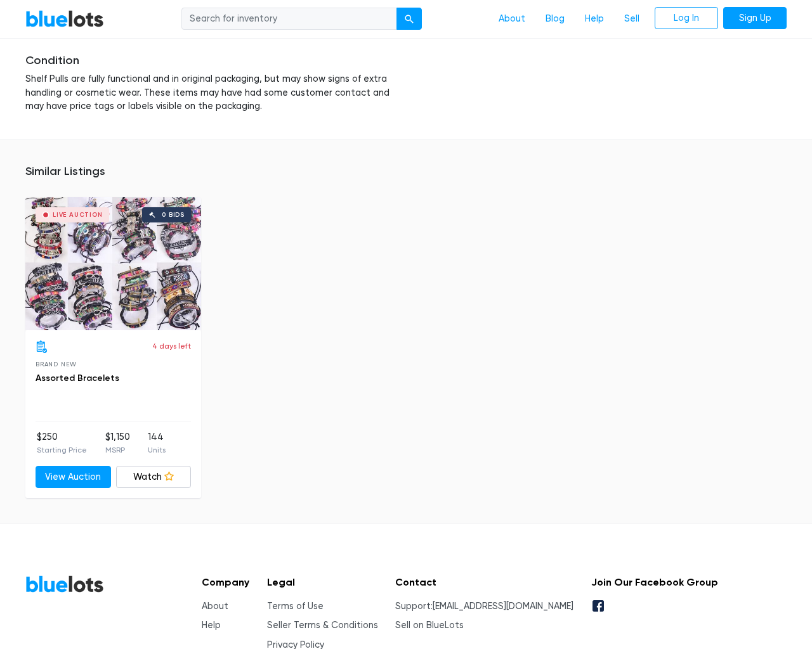
scroll to position [1908, 0]
type input "the"
type input "[EMAIL_ADDRESS][DOMAIN_NAME]"
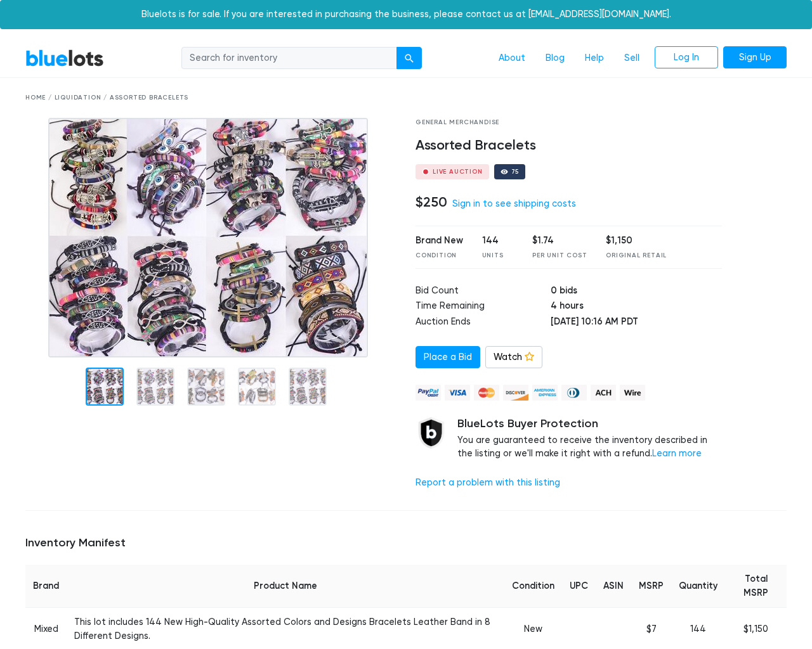
scroll to position [831, 0]
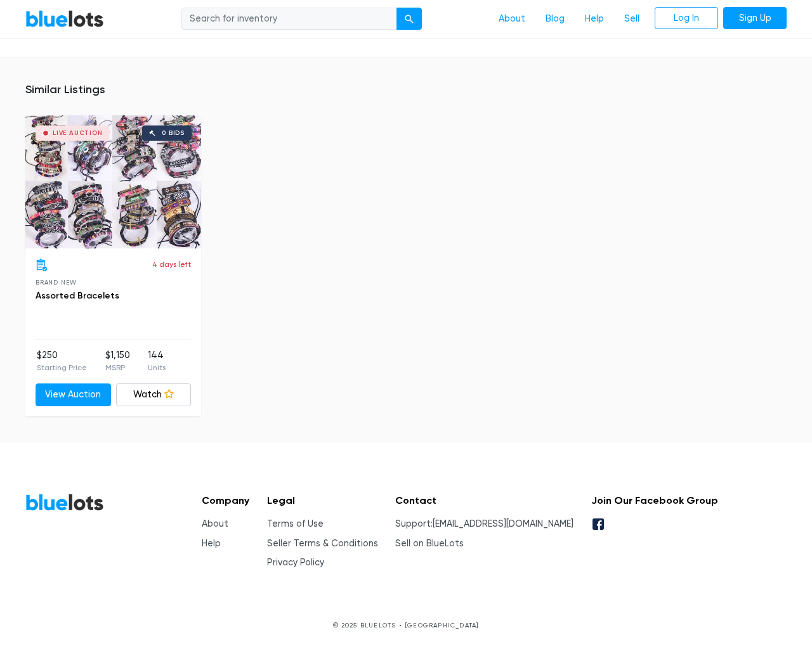
type input "the"
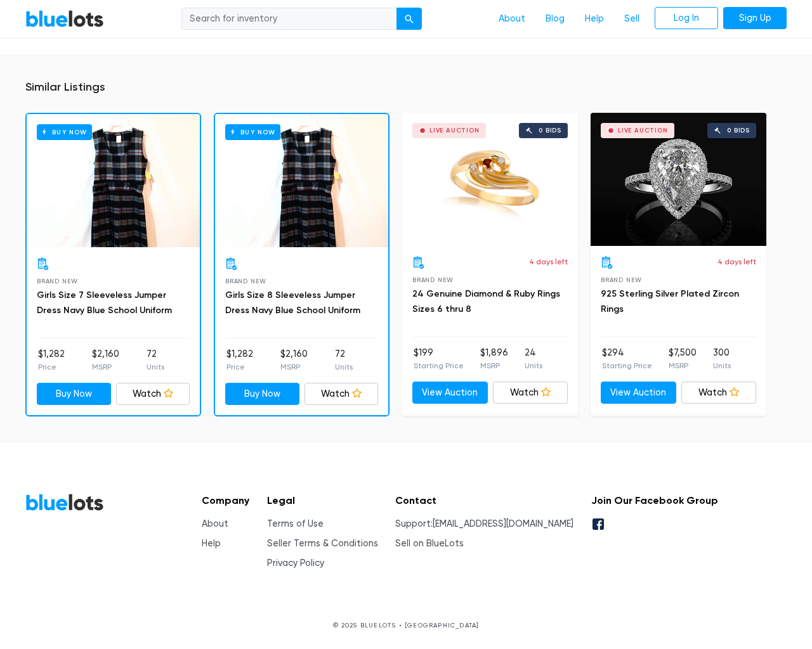
scroll to position [795, 0]
type input "the"
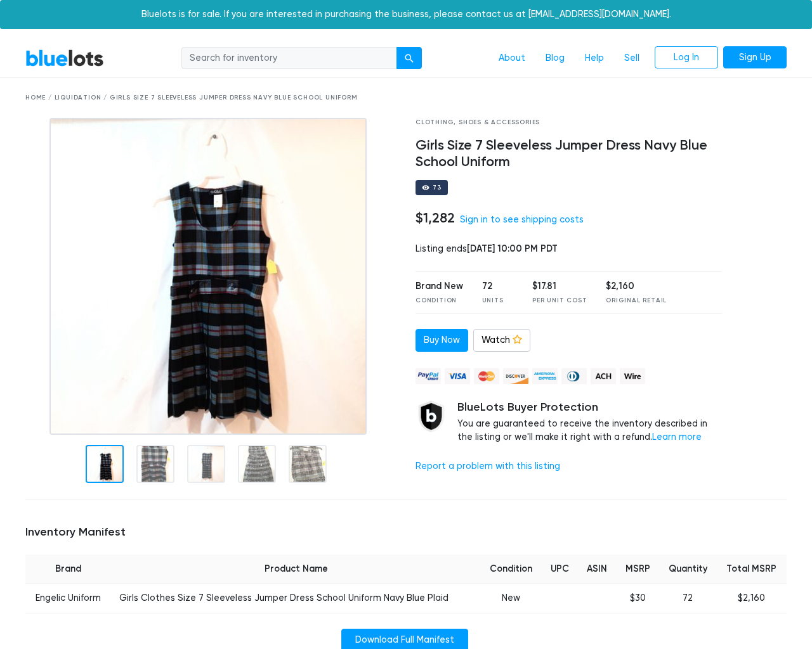
scroll to position [795, 0]
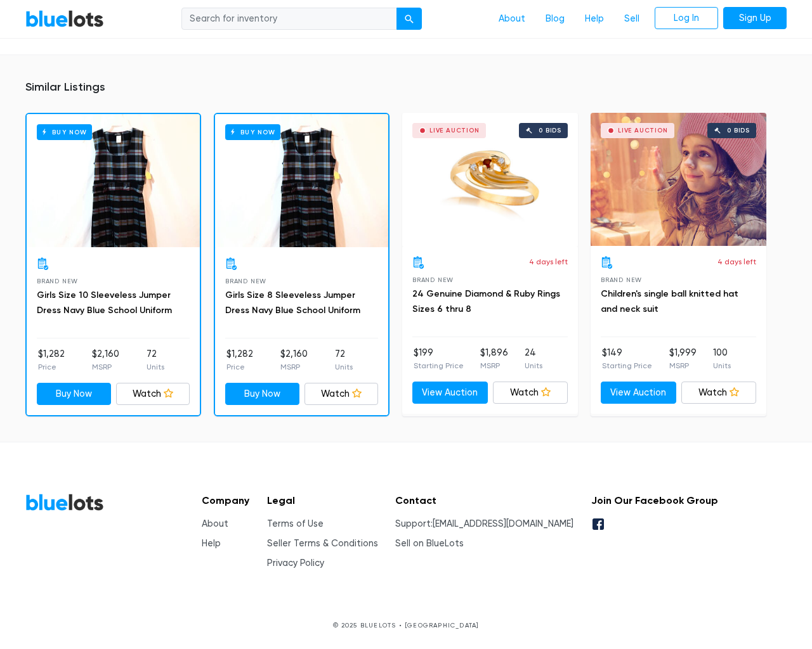
type input "the"
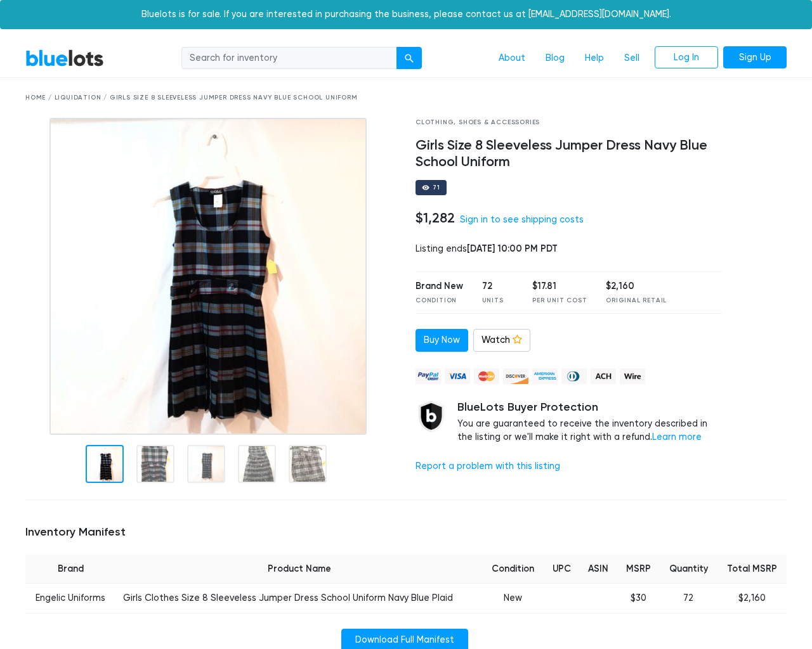
scroll to position [795, 0]
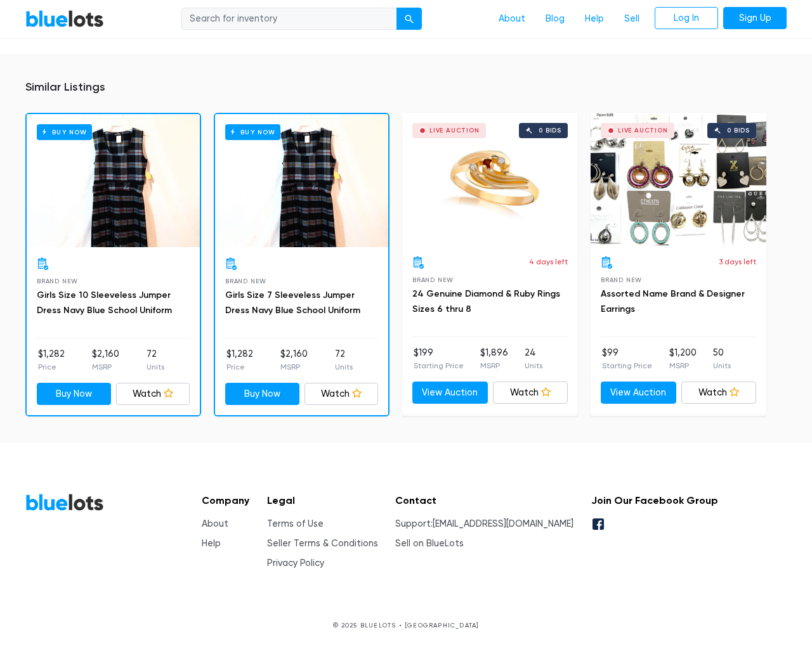
type input "the"
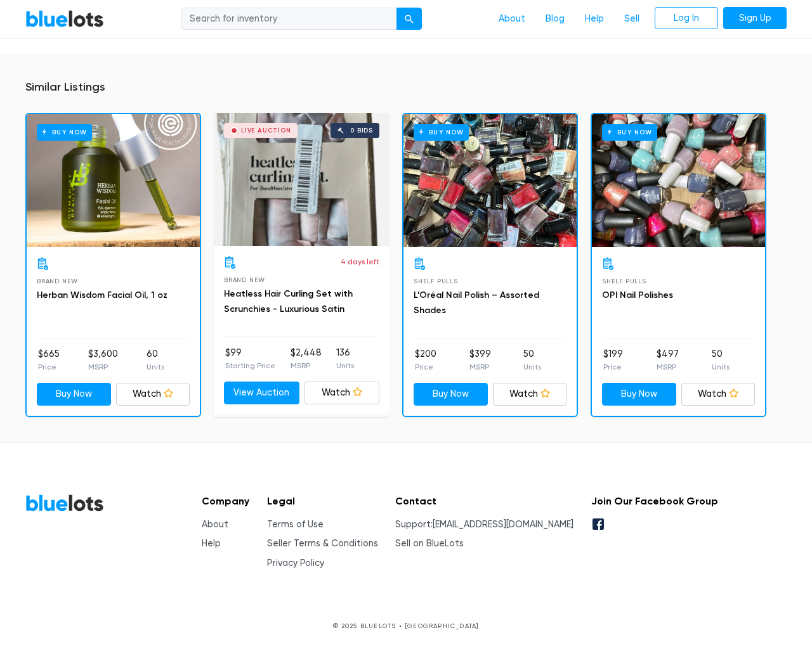
scroll to position [932, 0]
type input "the"
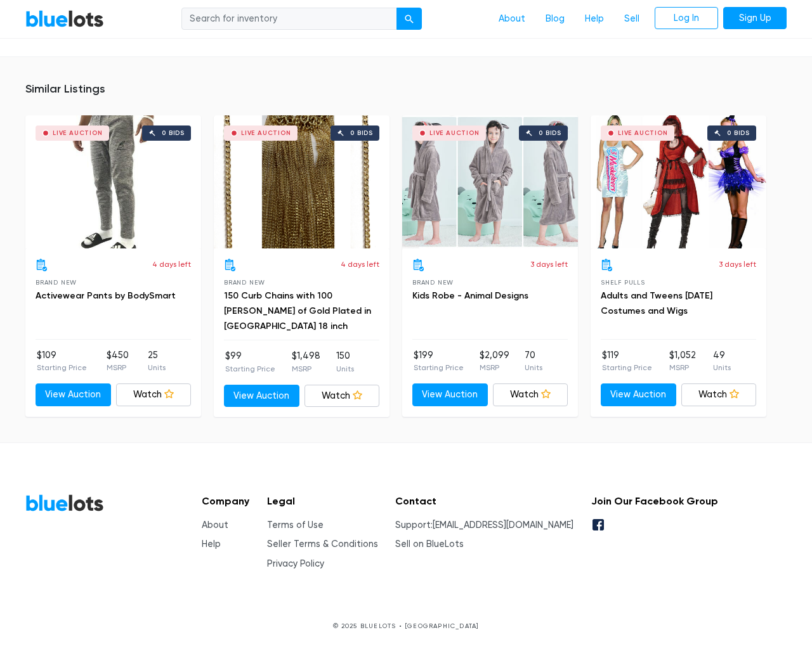
scroll to position [783, 0]
type input "the"
type input "testing@example.com"
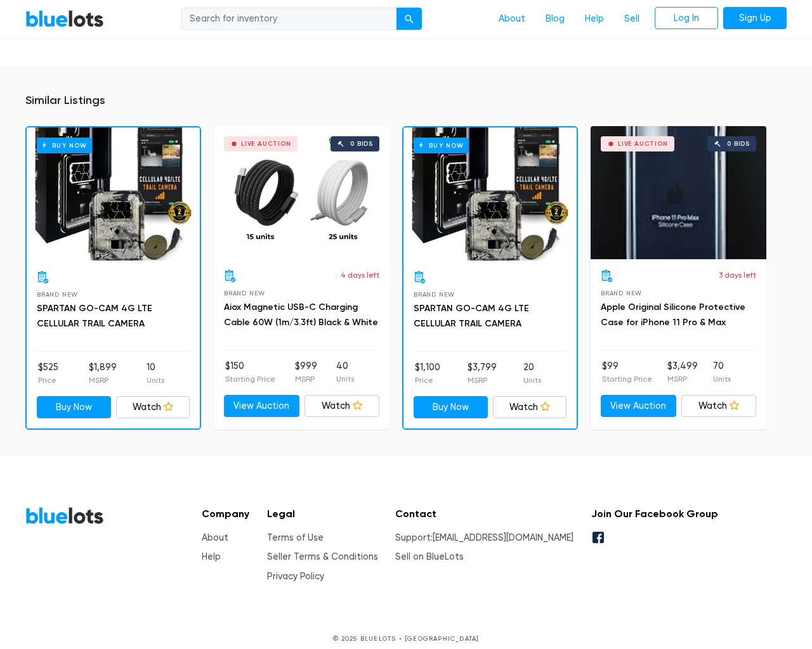
scroll to position [919, 0]
type input "the"
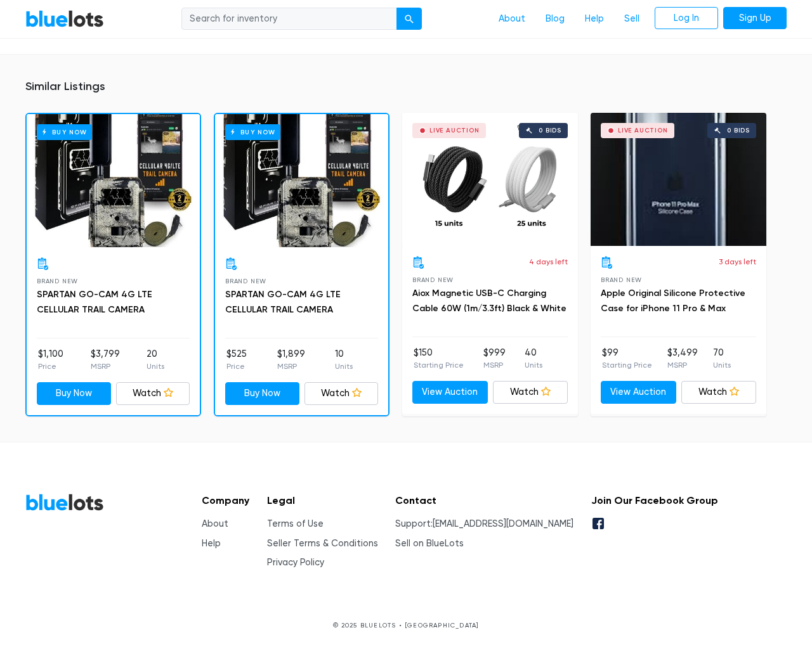
scroll to position [919, 0]
type input "the"
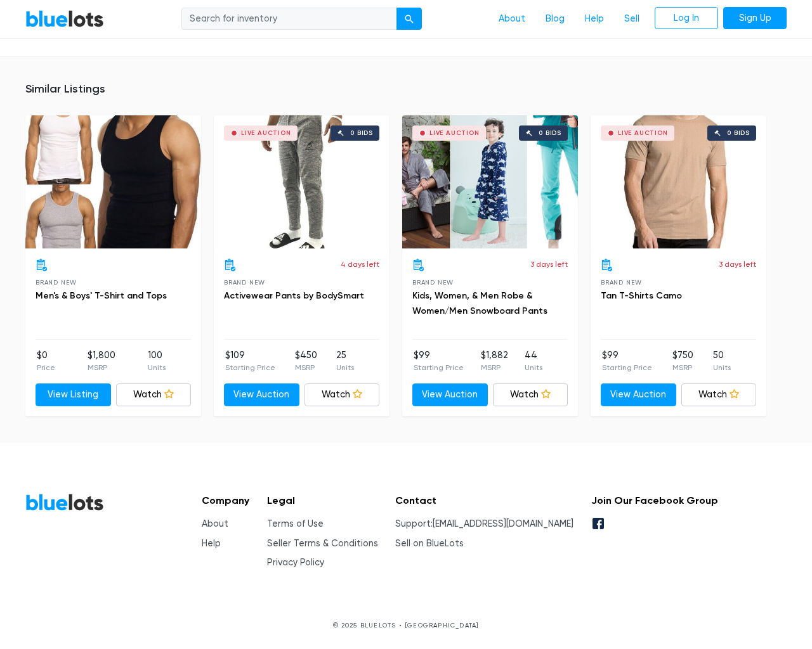
scroll to position [803, 0]
type input "the"
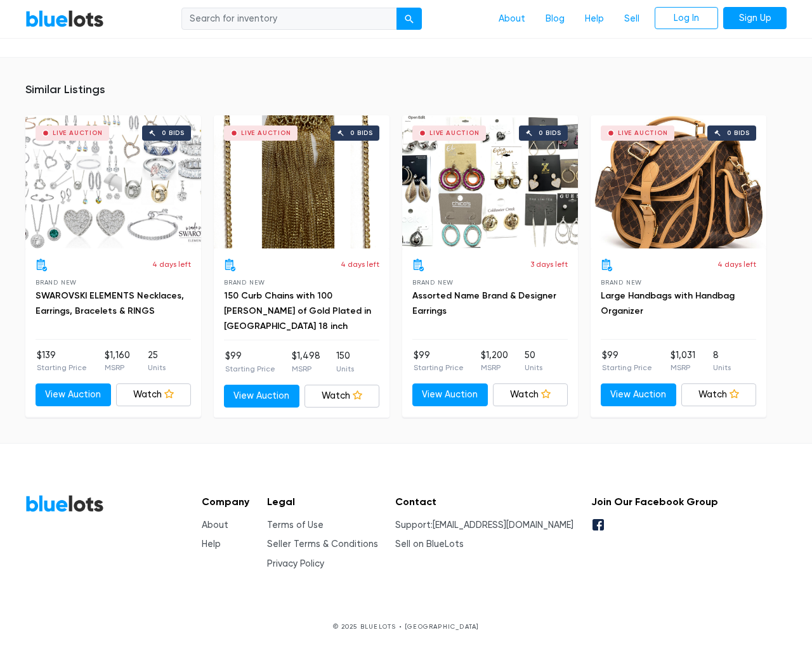
scroll to position [874, 0]
type input "the"
